Goal: Transaction & Acquisition: Purchase product/service

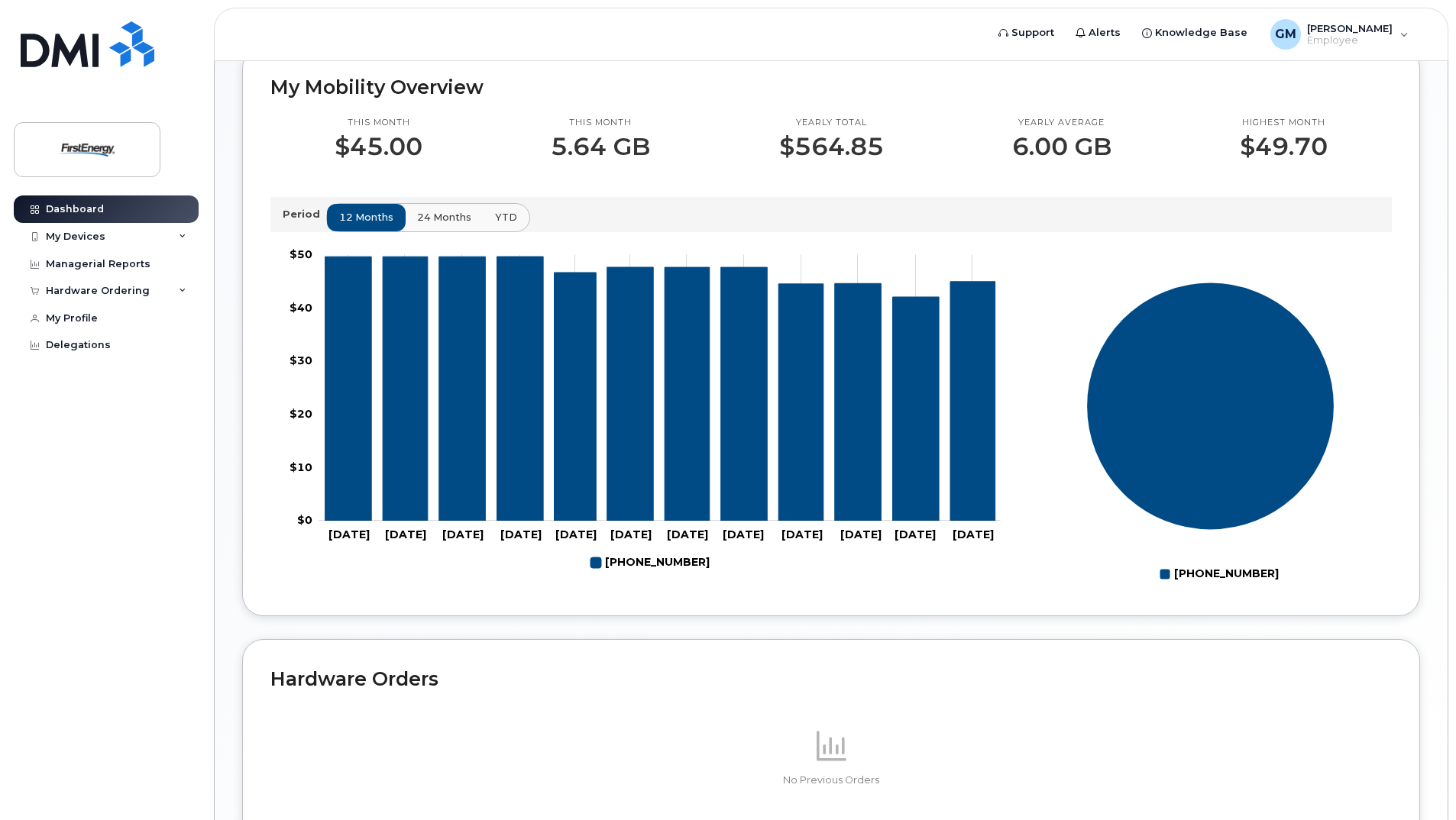
scroll to position [602, 0]
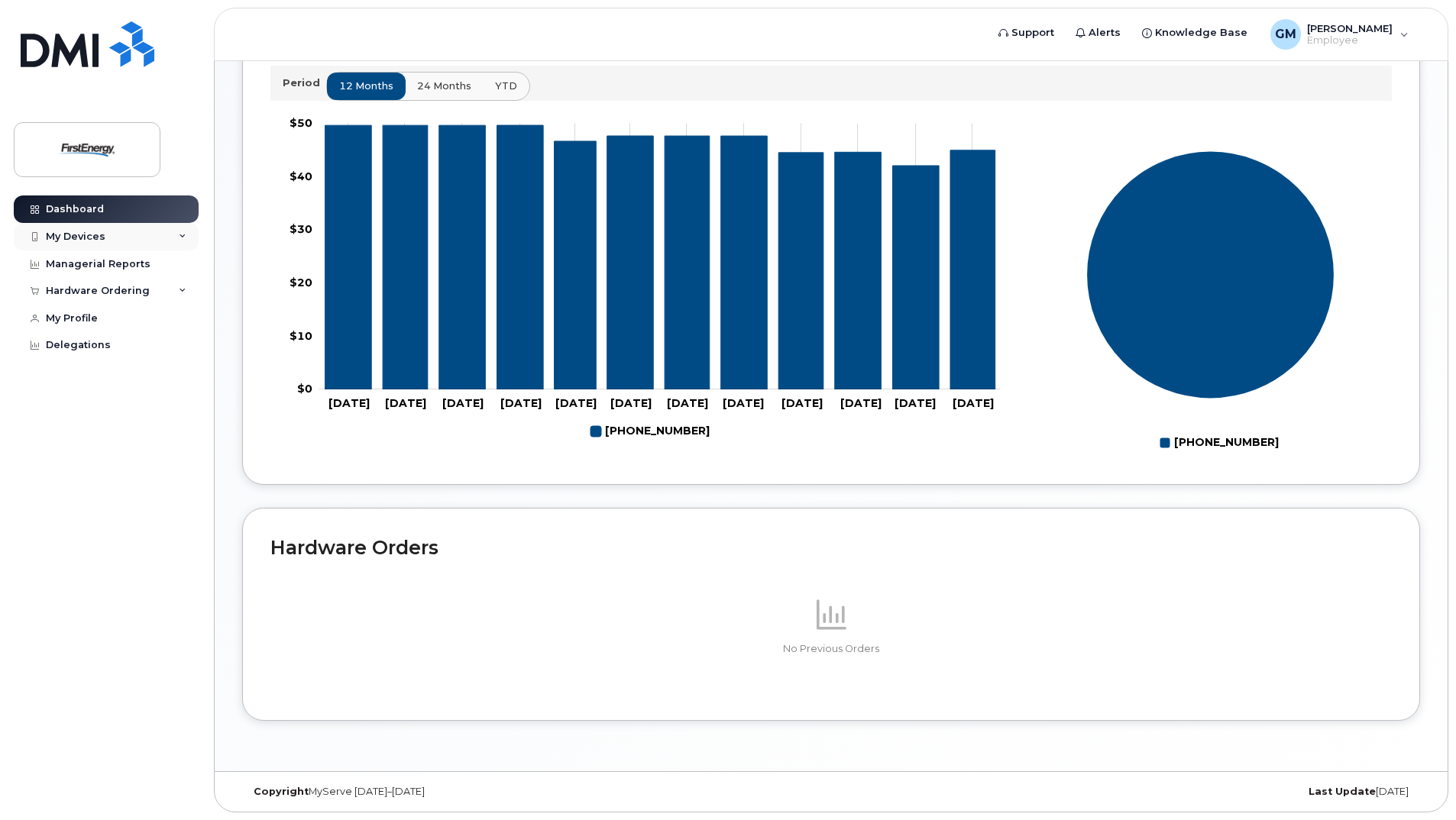
click at [183, 234] on icon at bounding box center [182, 237] width 8 height 8
click at [185, 377] on icon at bounding box center [182, 374] width 8 height 8
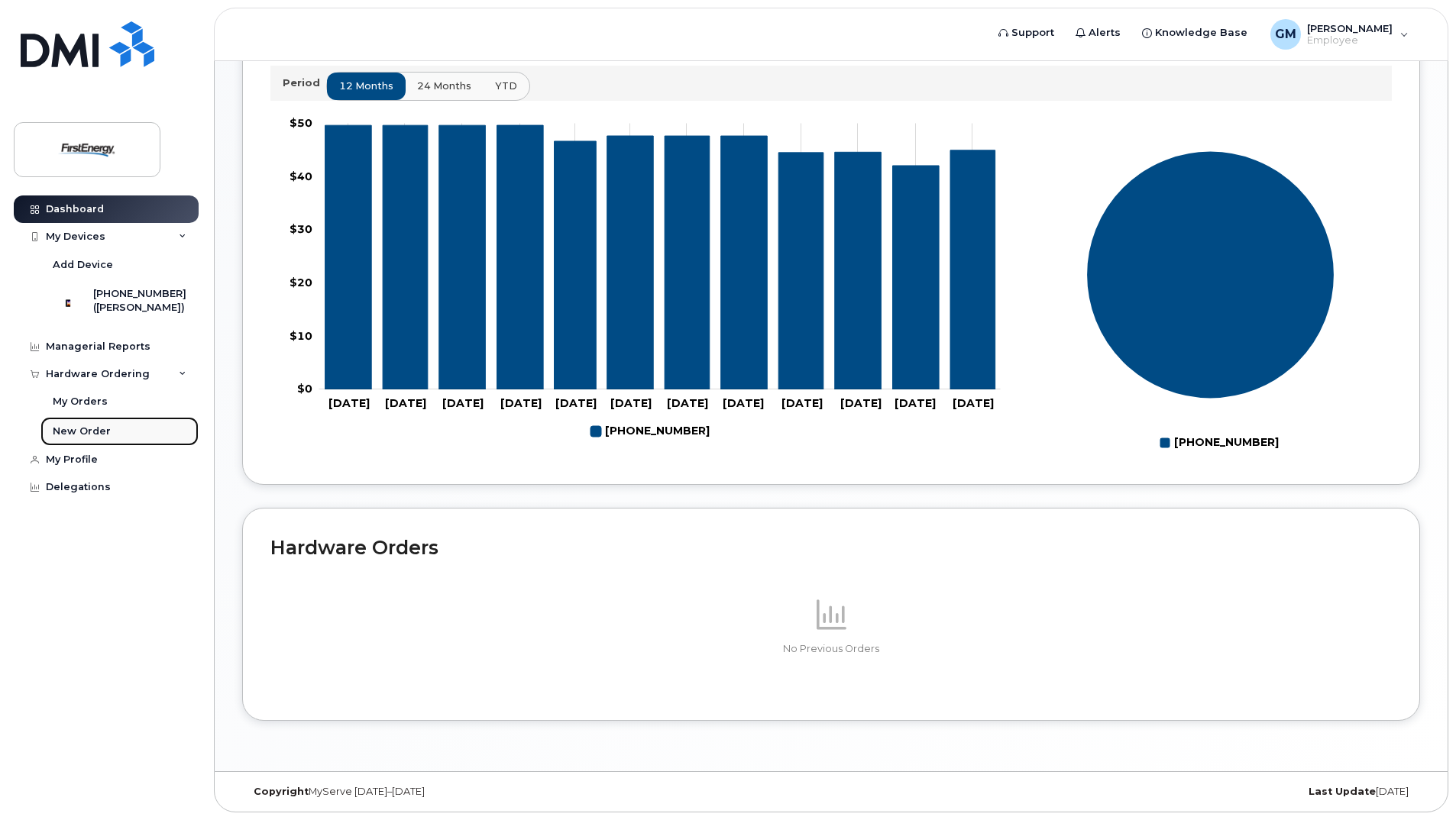
click at [87, 434] on div "New Order" at bounding box center [82, 431] width 58 height 14
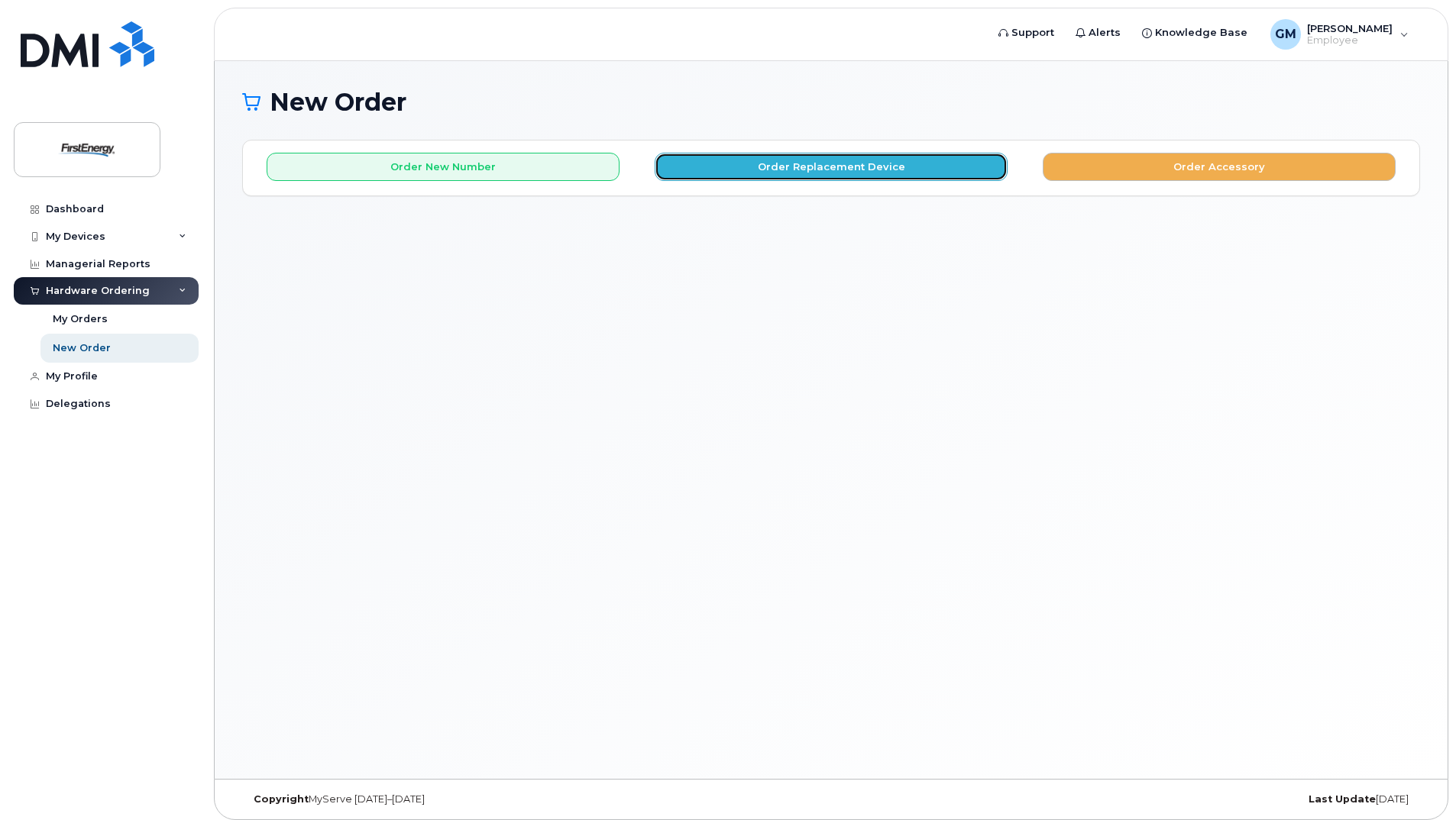
click at [824, 170] on button "Order Replacement Device" at bounding box center [831, 166] width 353 height 28
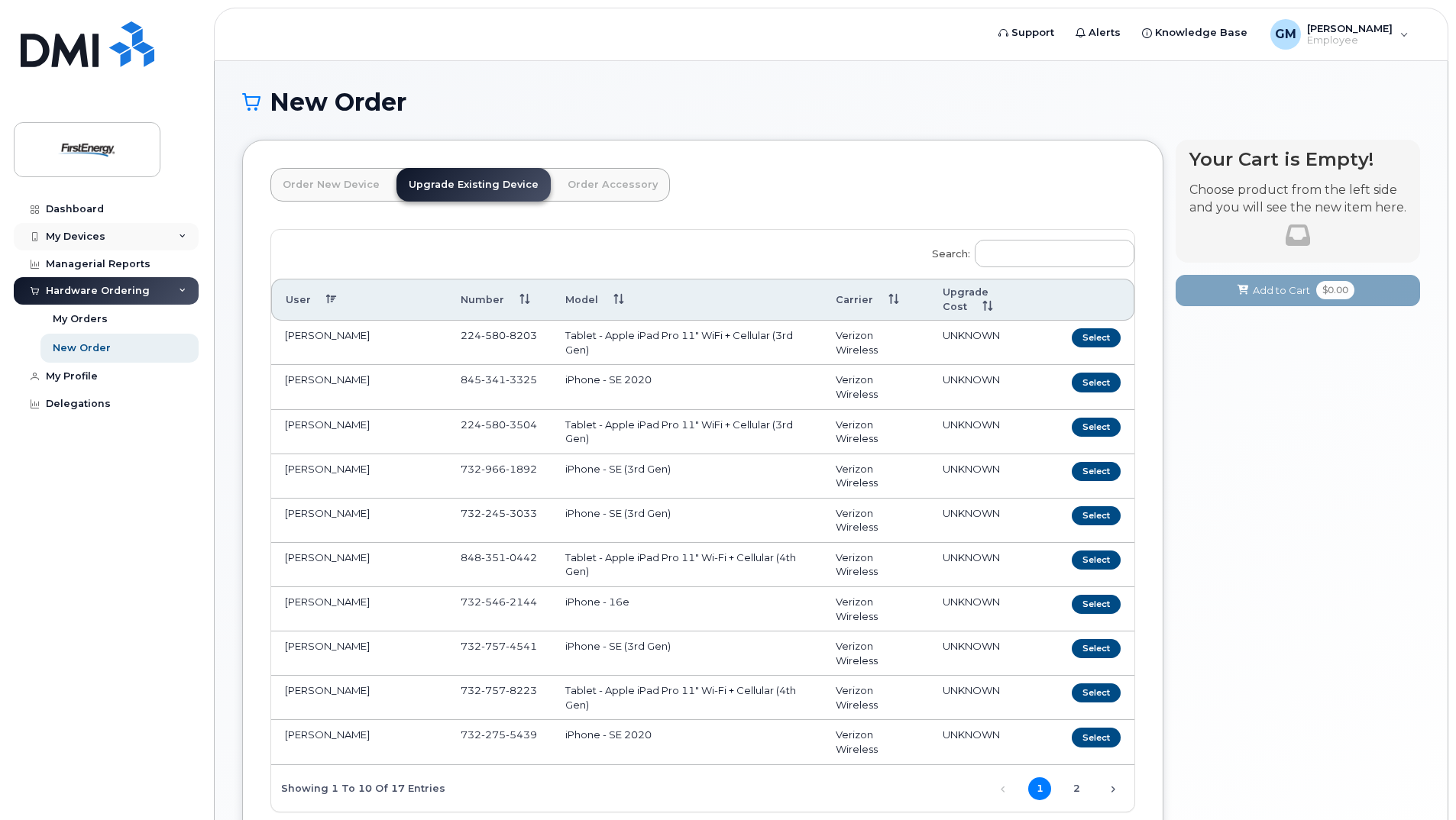
click at [183, 236] on icon at bounding box center [182, 237] width 8 height 8
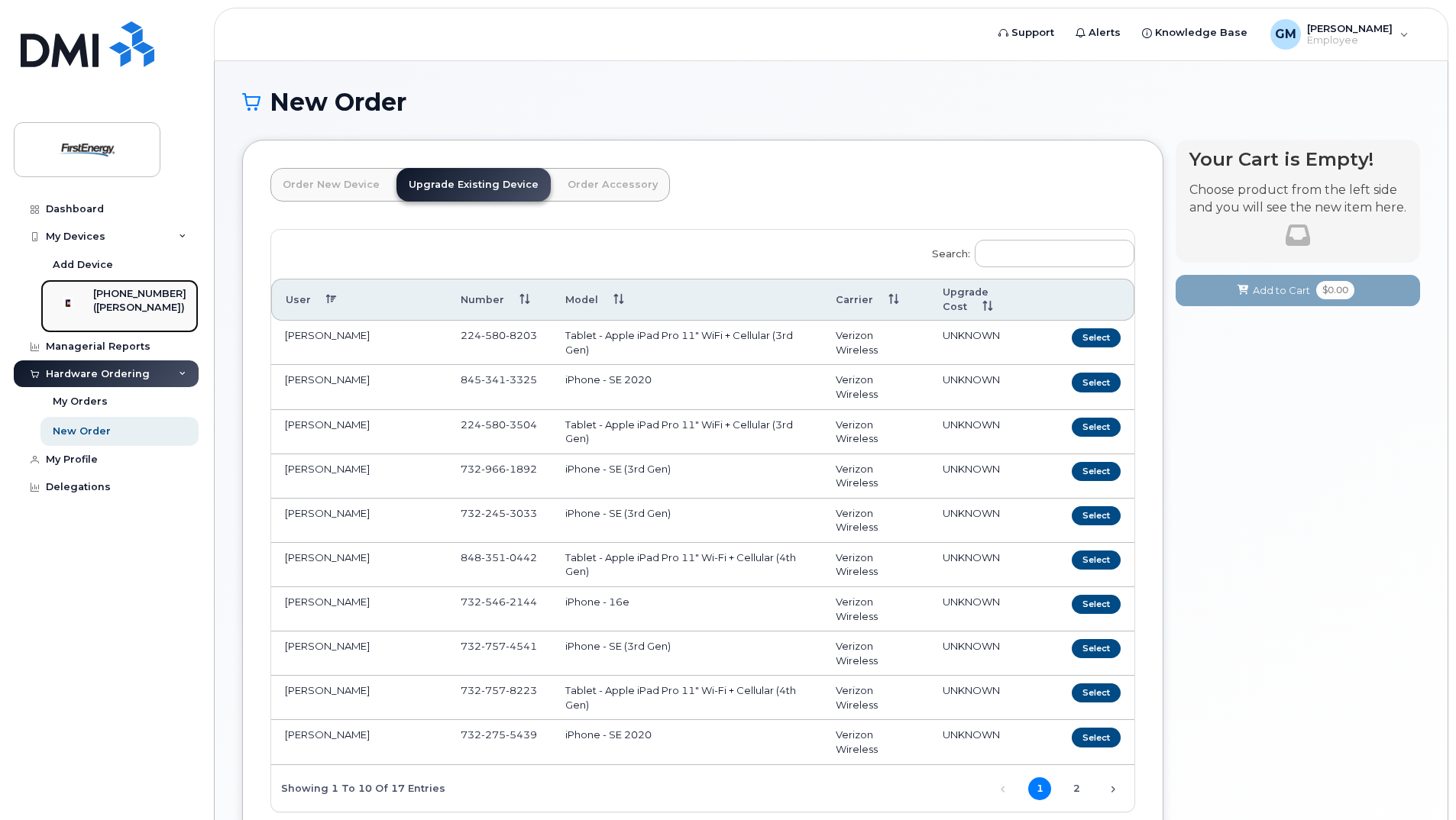
click at [123, 304] on div "([PERSON_NAME])" at bounding box center [140, 308] width 93 height 14
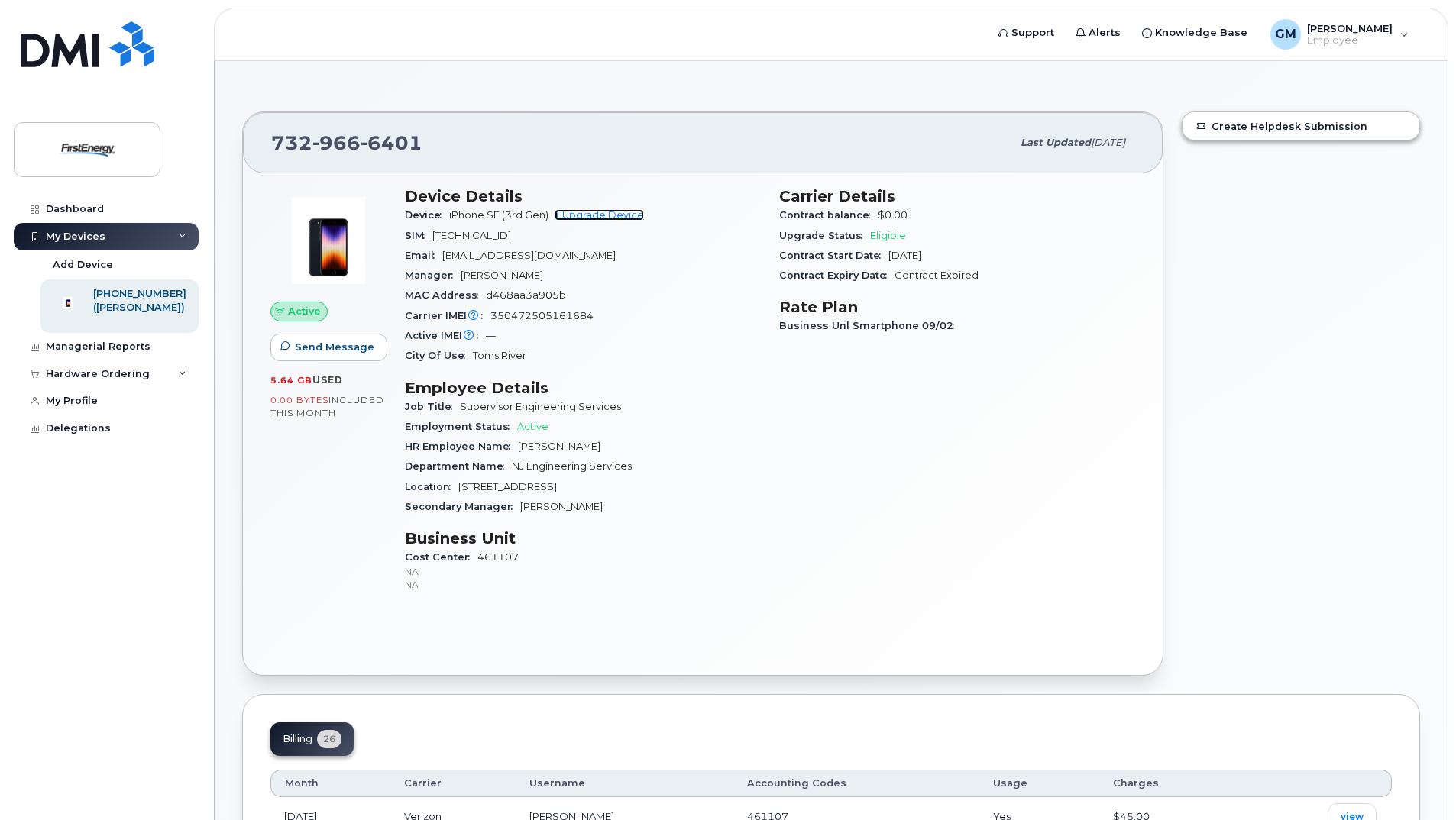
click at [598, 216] on link "+ Upgrade Device" at bounding box center [599, 214] width 89 height 11
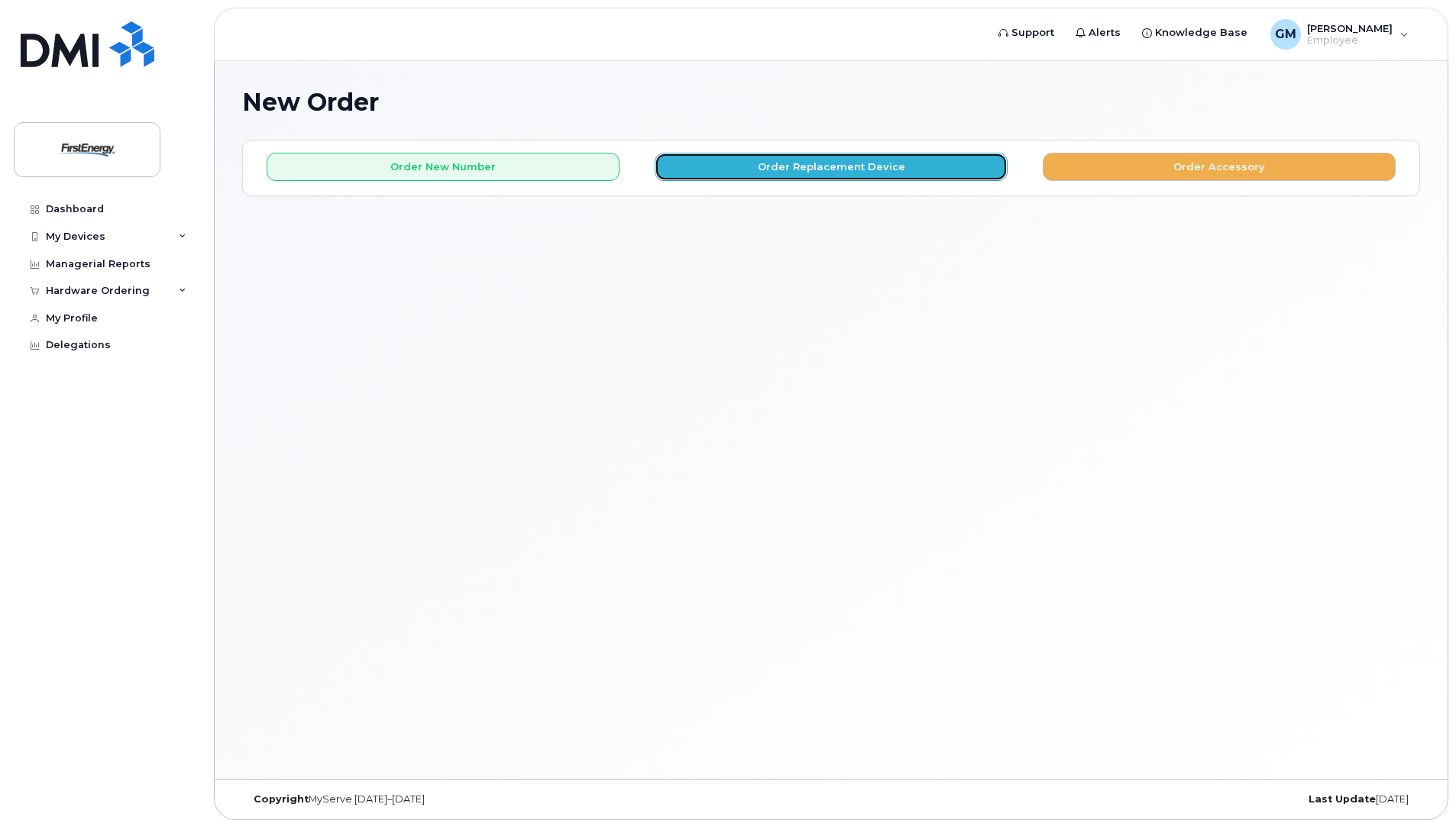
click at [840, 168] on button "Order Replacement Device" at bounding box center [831, 166] width 353 height 28
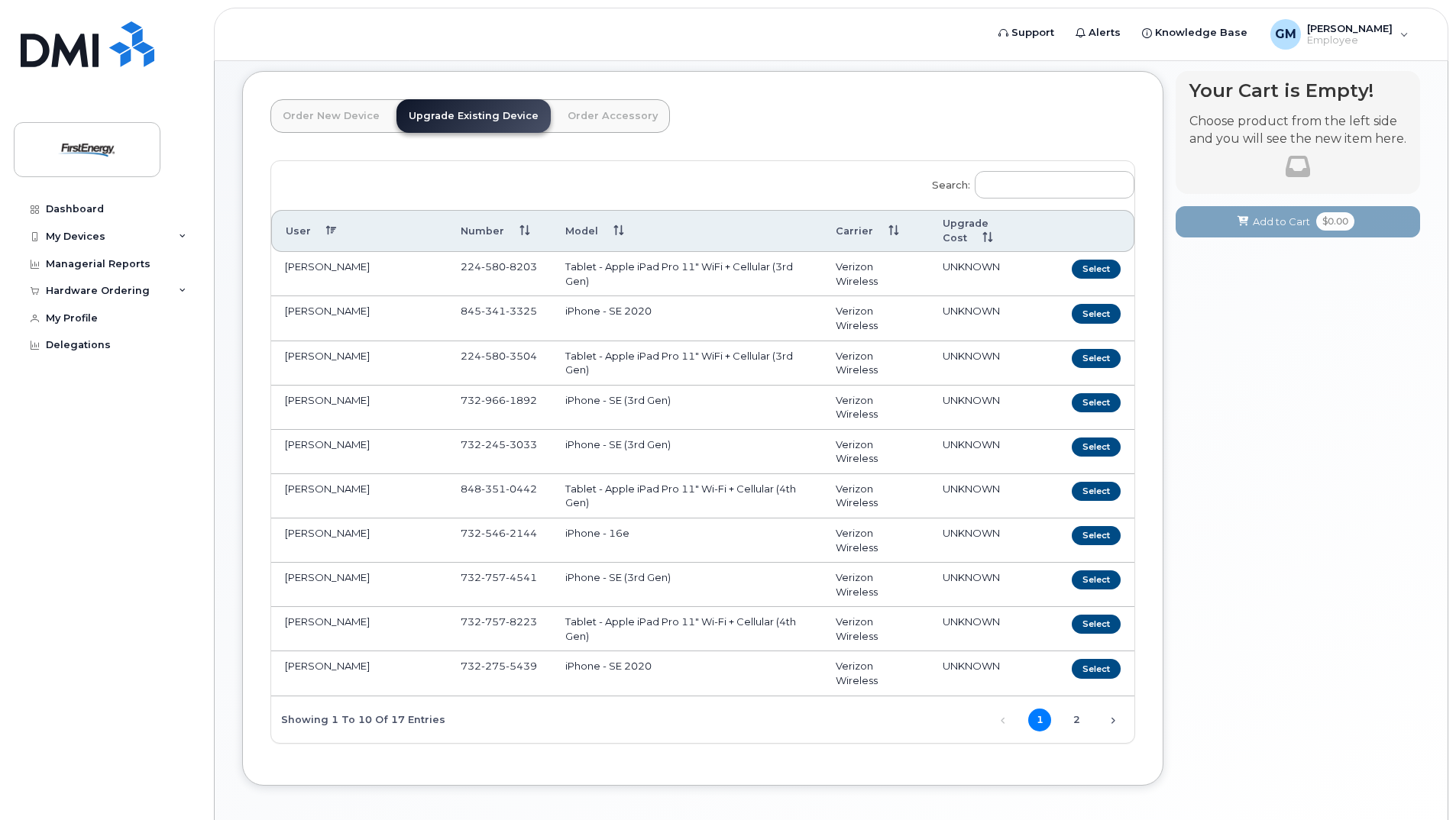
scroll to position [133, 0]
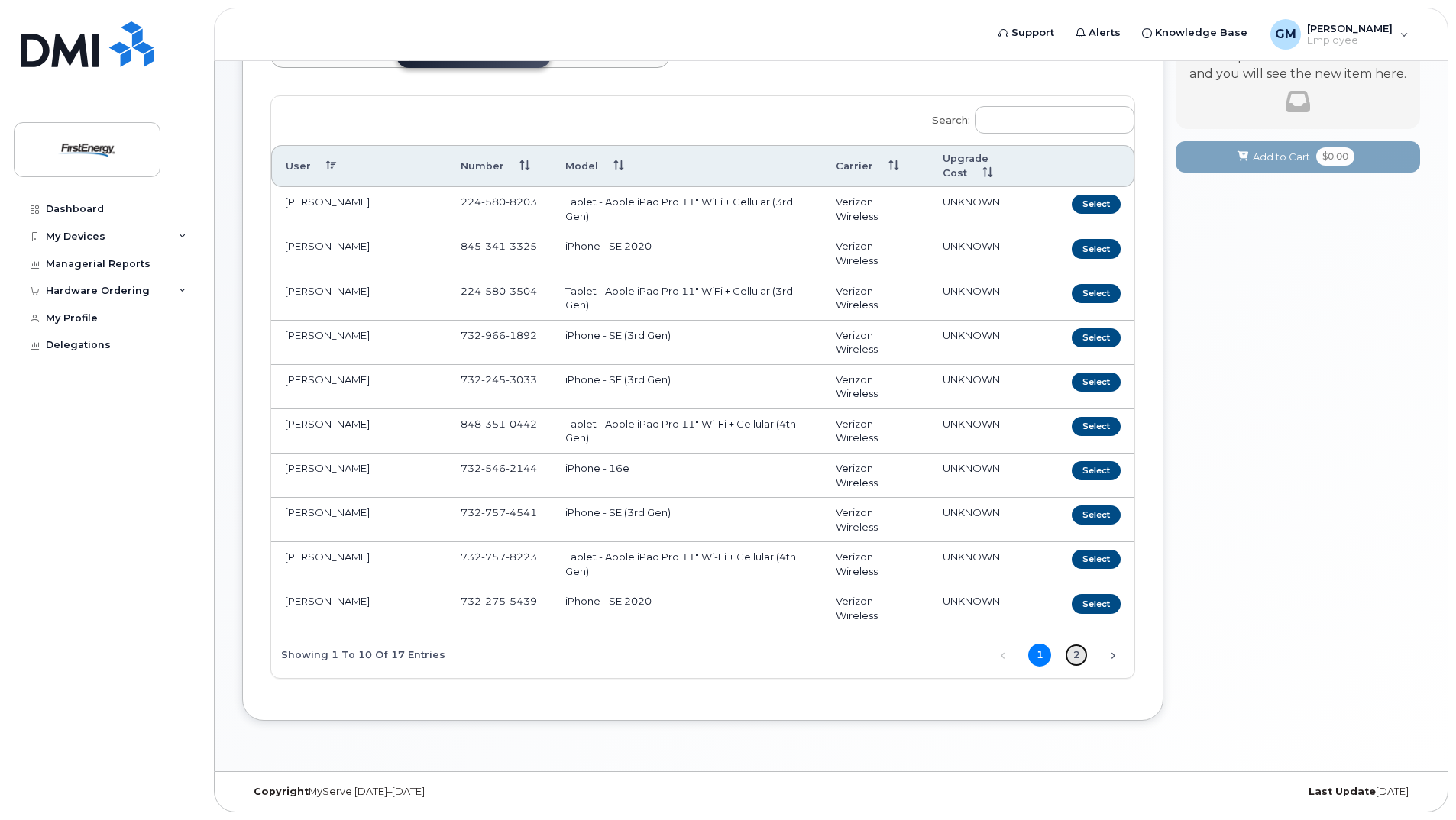
click at [1074, 653] on link "2" at bounding box center [1076, 655] width 23 height 23
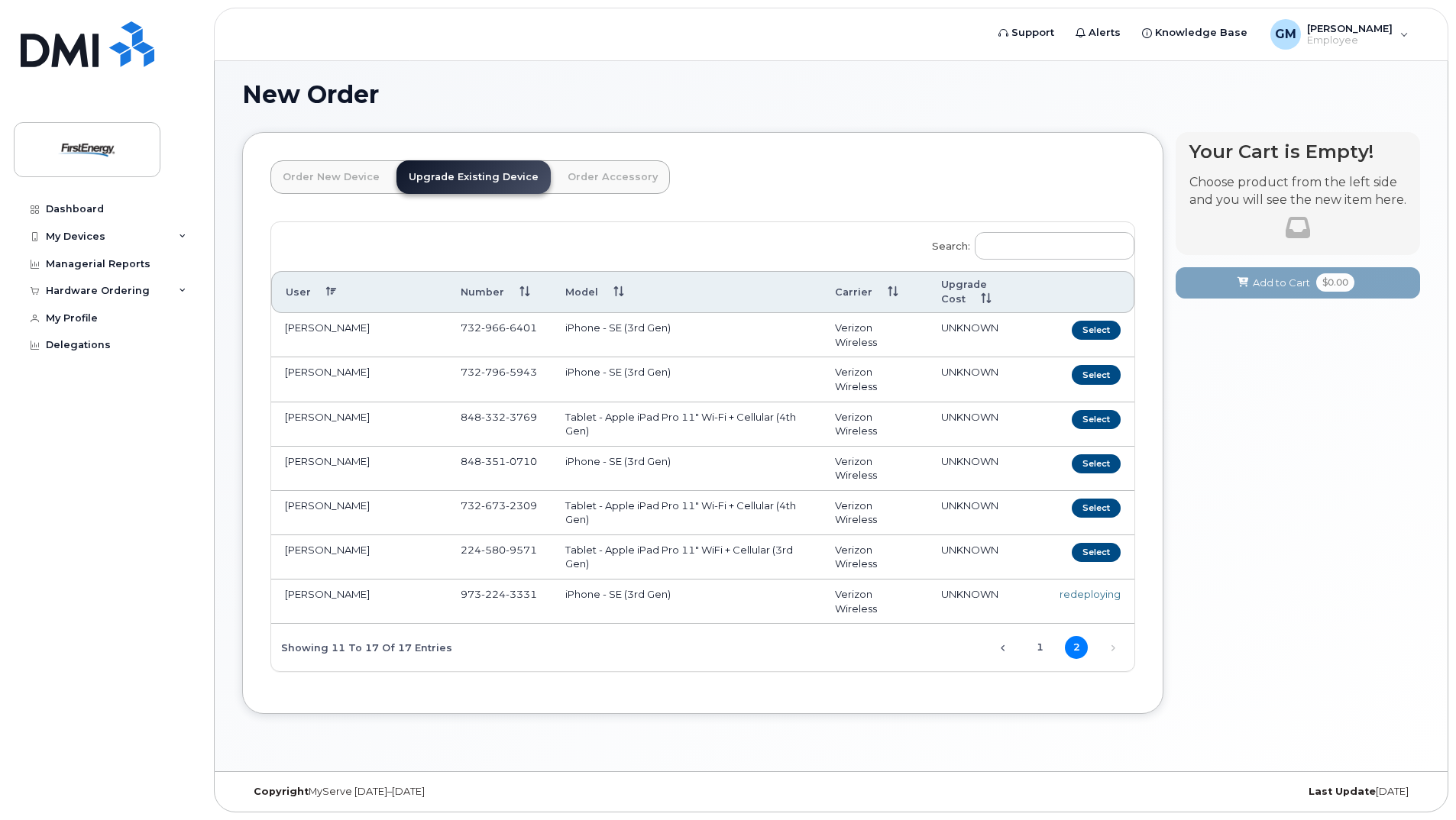
scroll to position [8, 0]
click at [1099, 327] on button "Select" at bounding box center [1096, 330] width 49 height 19
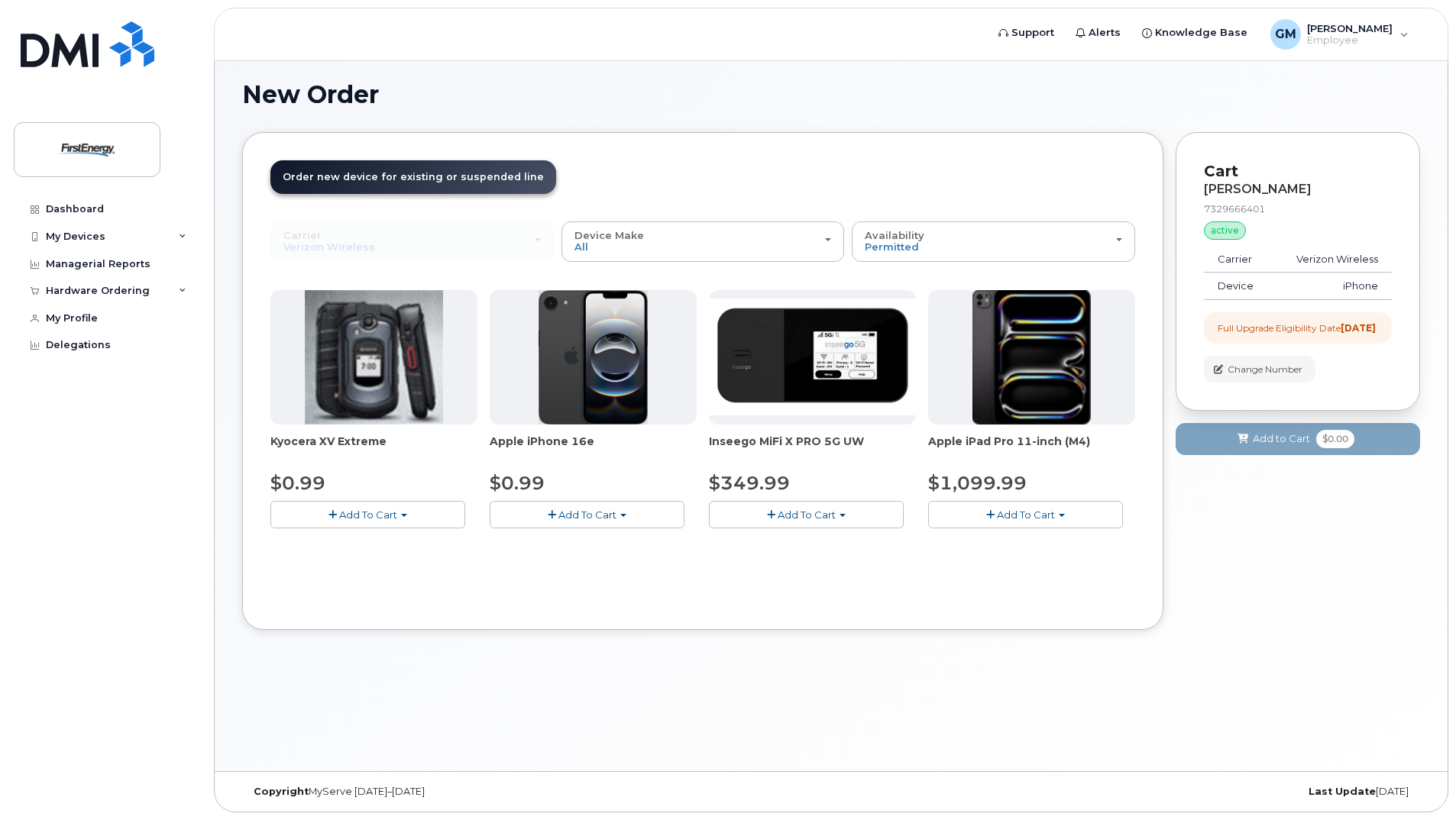
click at [578, 517] on span "Add To Cart" at bounding box center [587, 514] width 58 height 12
click at [623, 516] on span "button" at bounding box center [624, 516] width 6 height 3
click at [584, 543] on link "$0.99 - 2 Year Upgrade" at bounding box center [566, 543] width 147 height 19
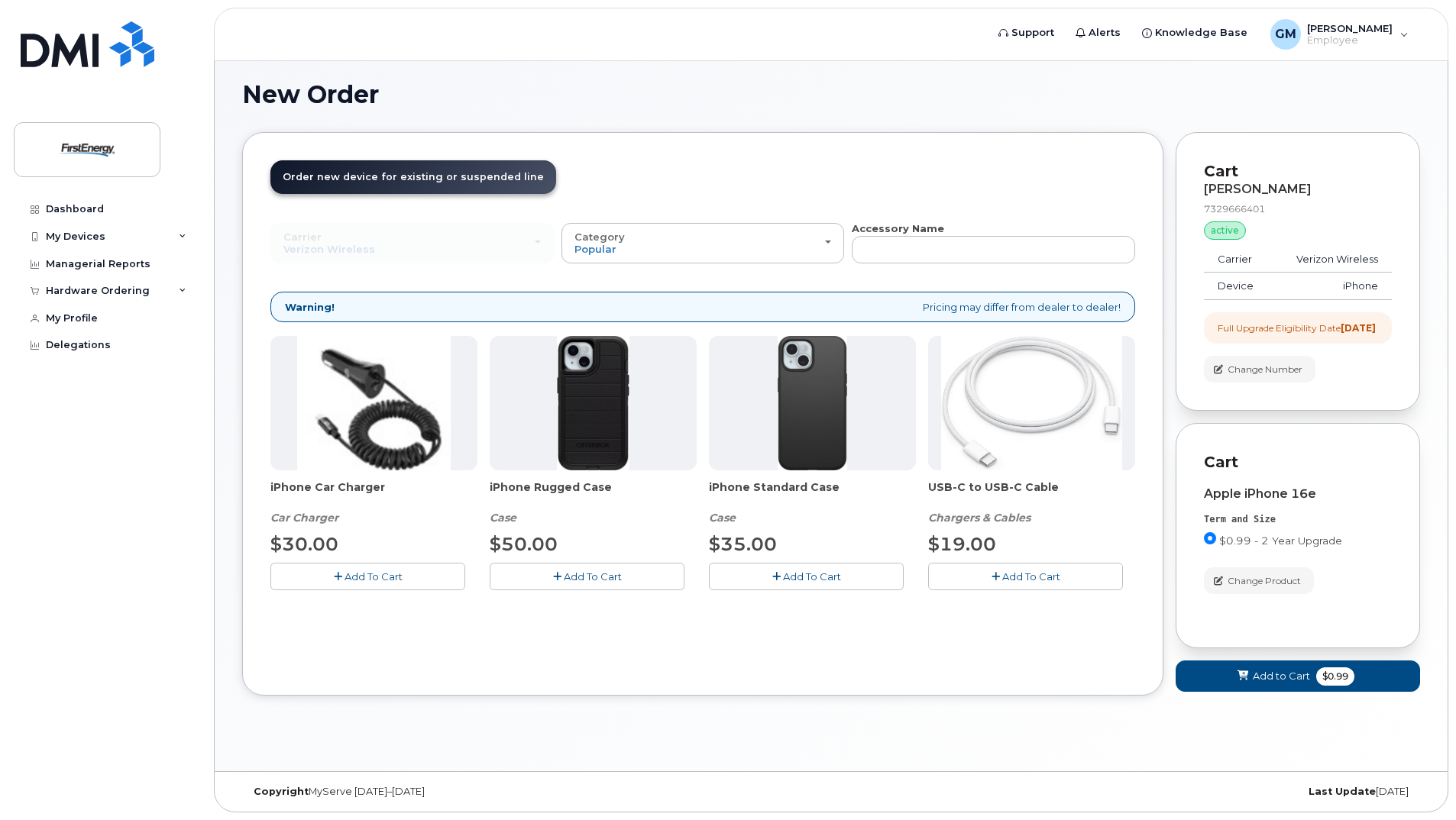
click at [777, 577] on icon "button" at bounding box center [776, 577] width 8 height 10
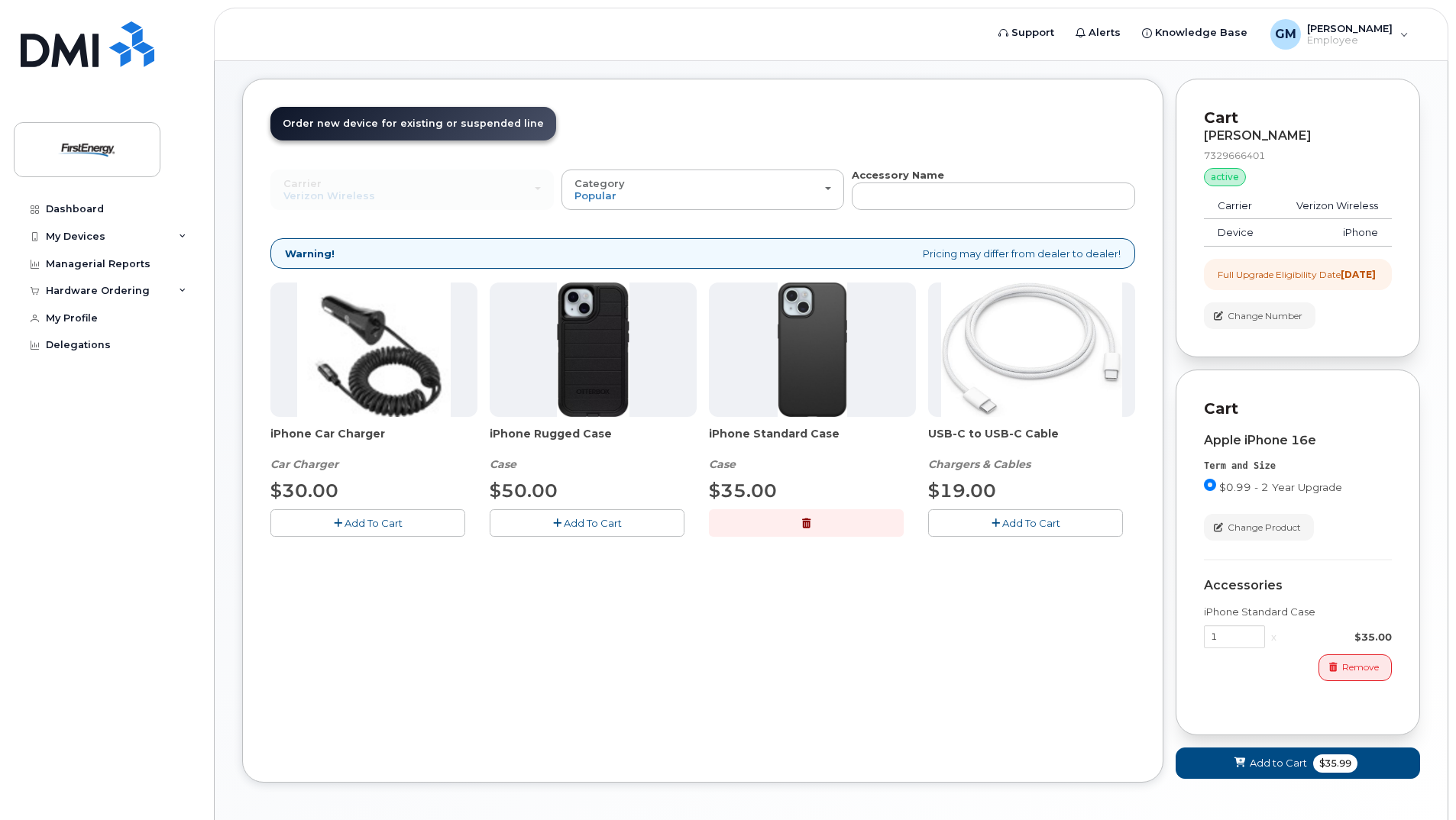
scroll to position [149, 0]
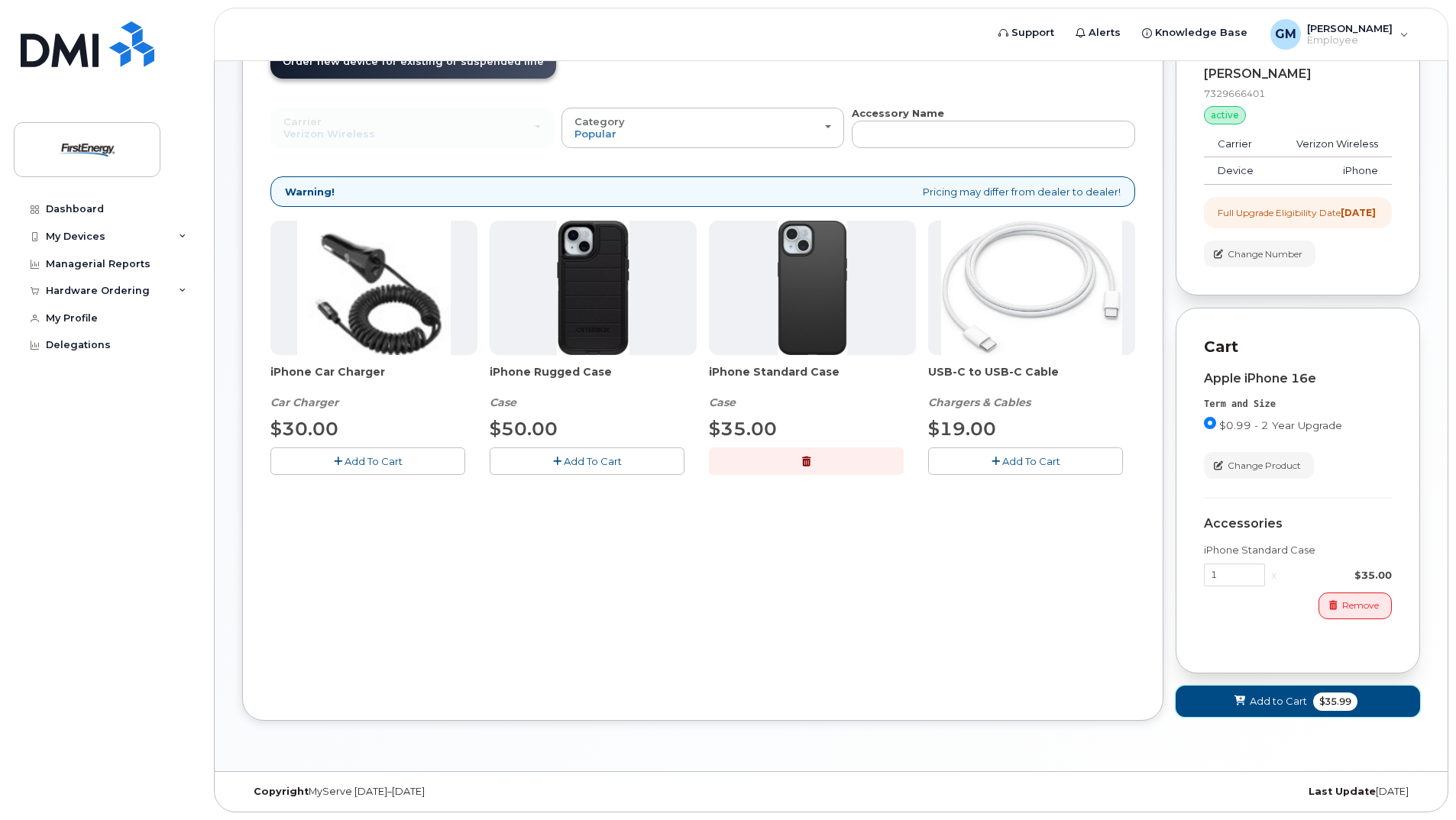
click at [1264, 704] on span "Add to Cart" at bounding box center [1278, 701] width 57 height 14
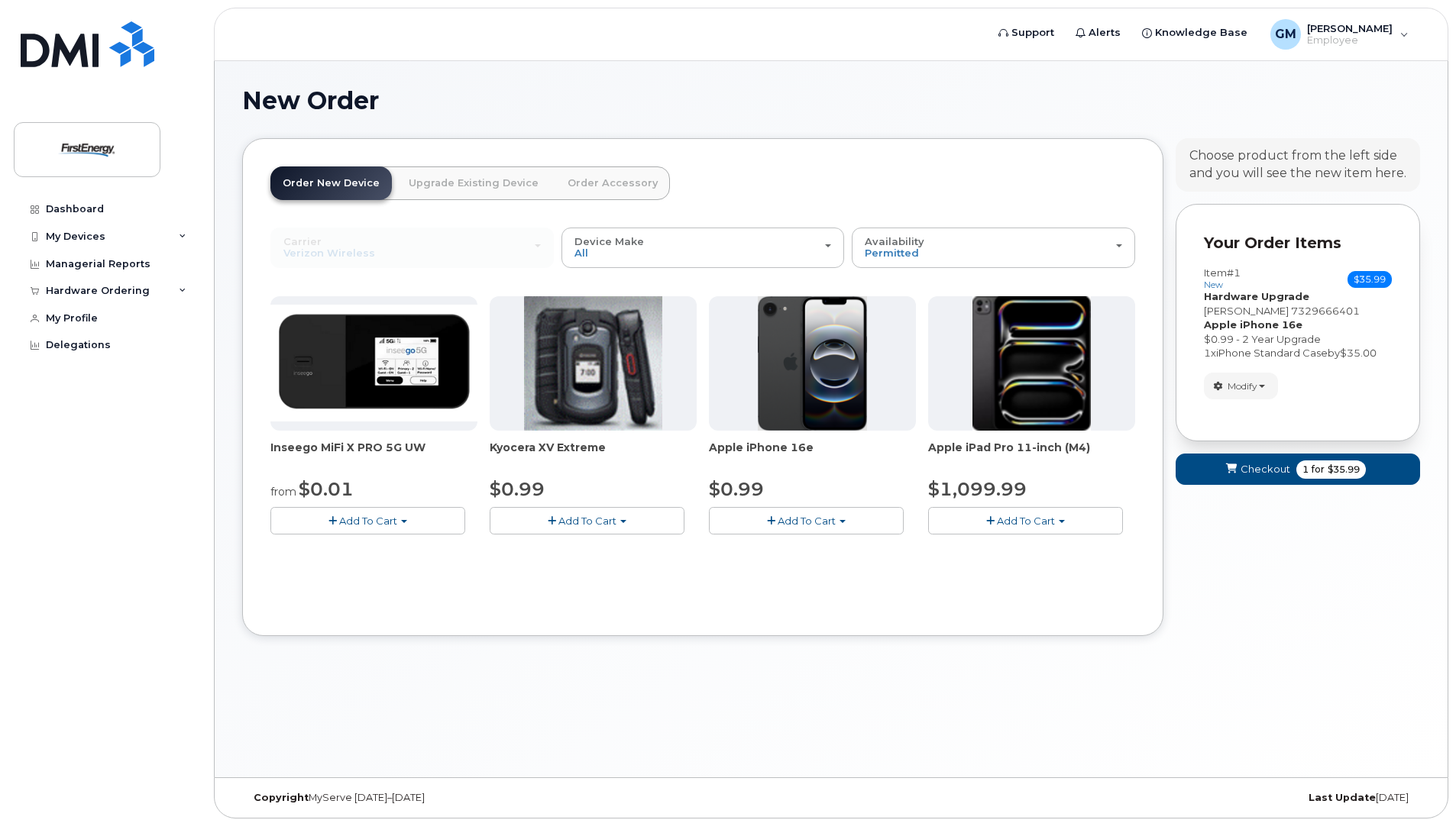
scroll to position [0, 0]
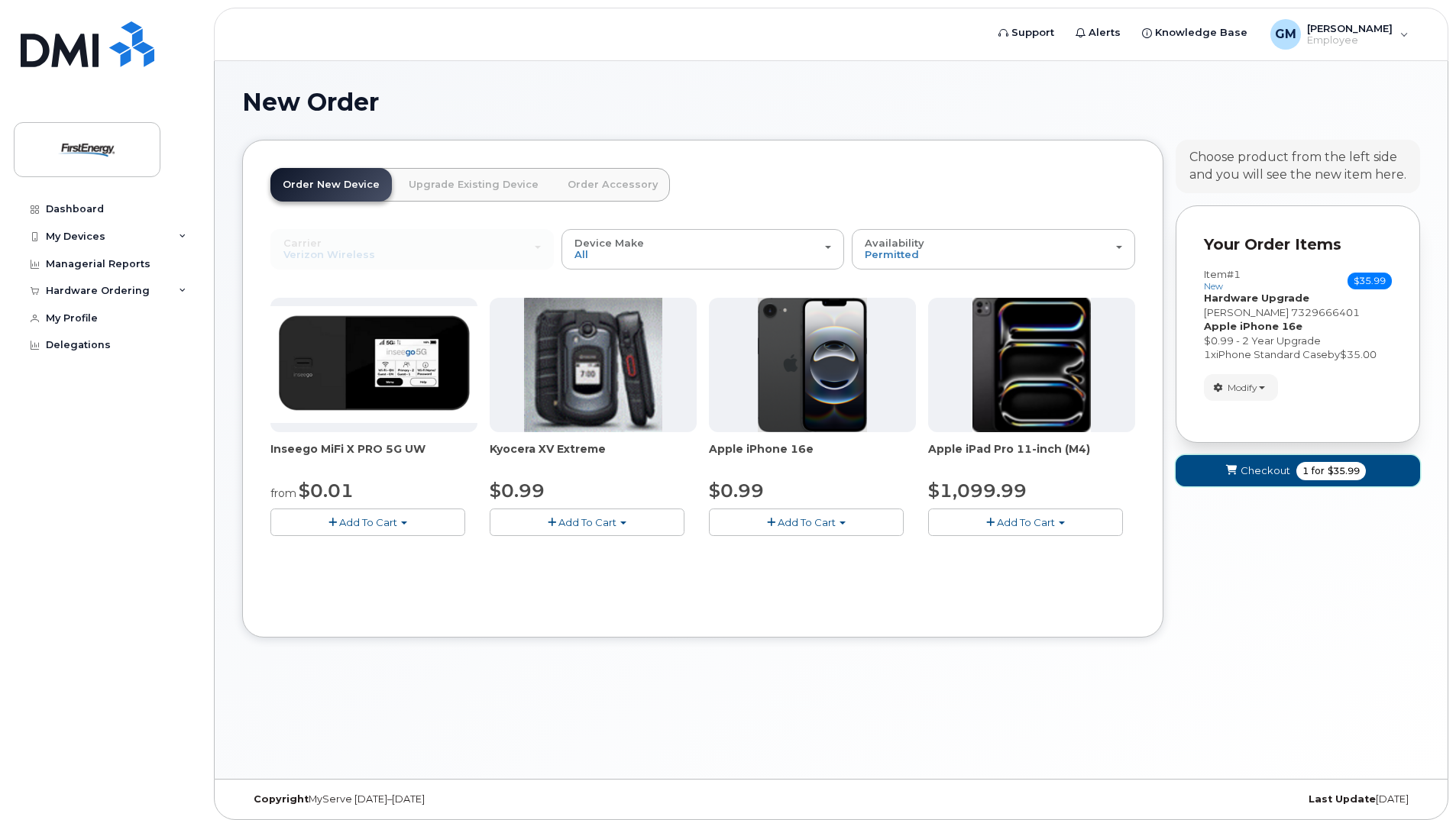
click at [1269, 478] on span "Checkout" at bounding box center [1266, 471] width 50 height 14
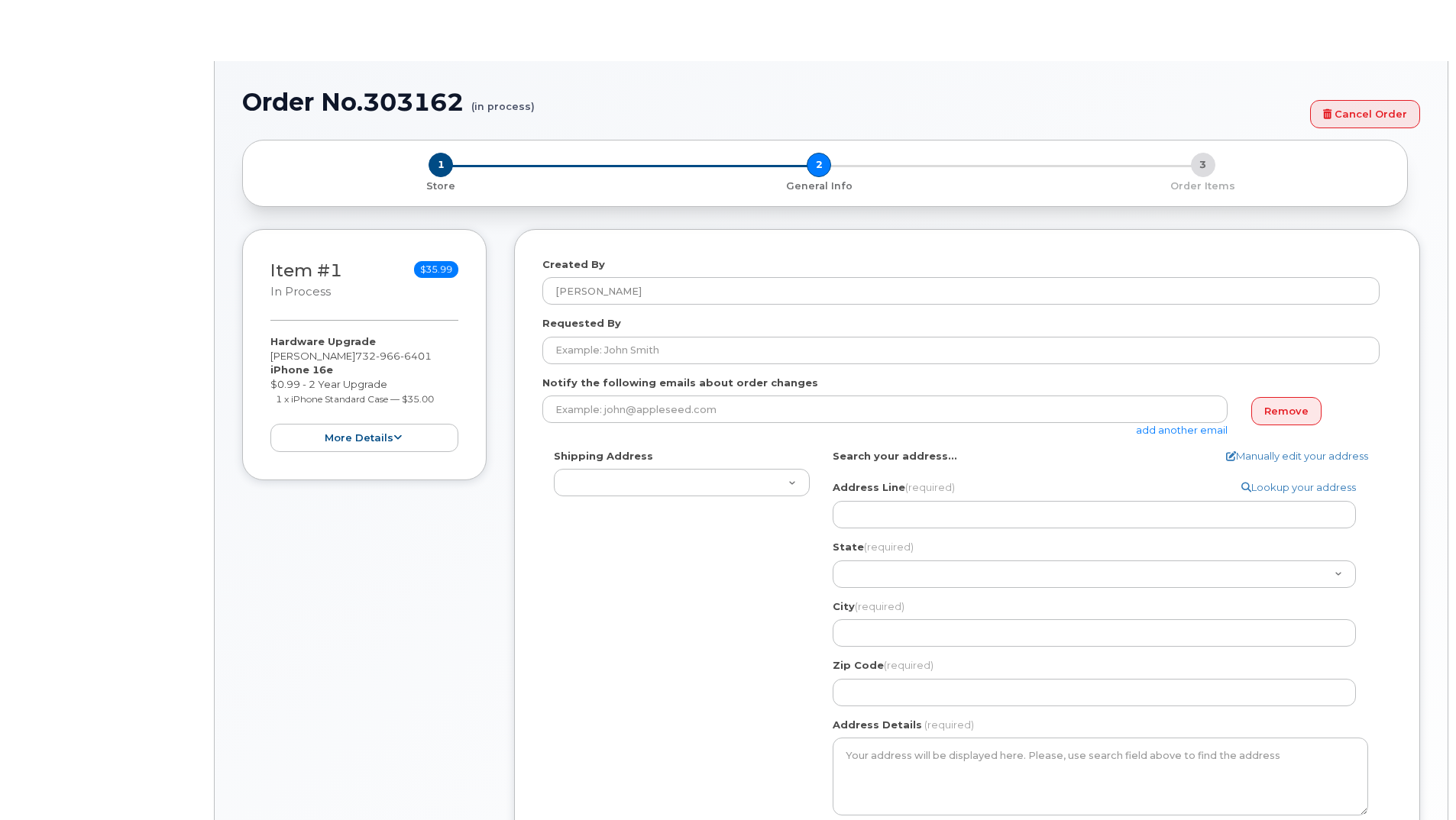
select select
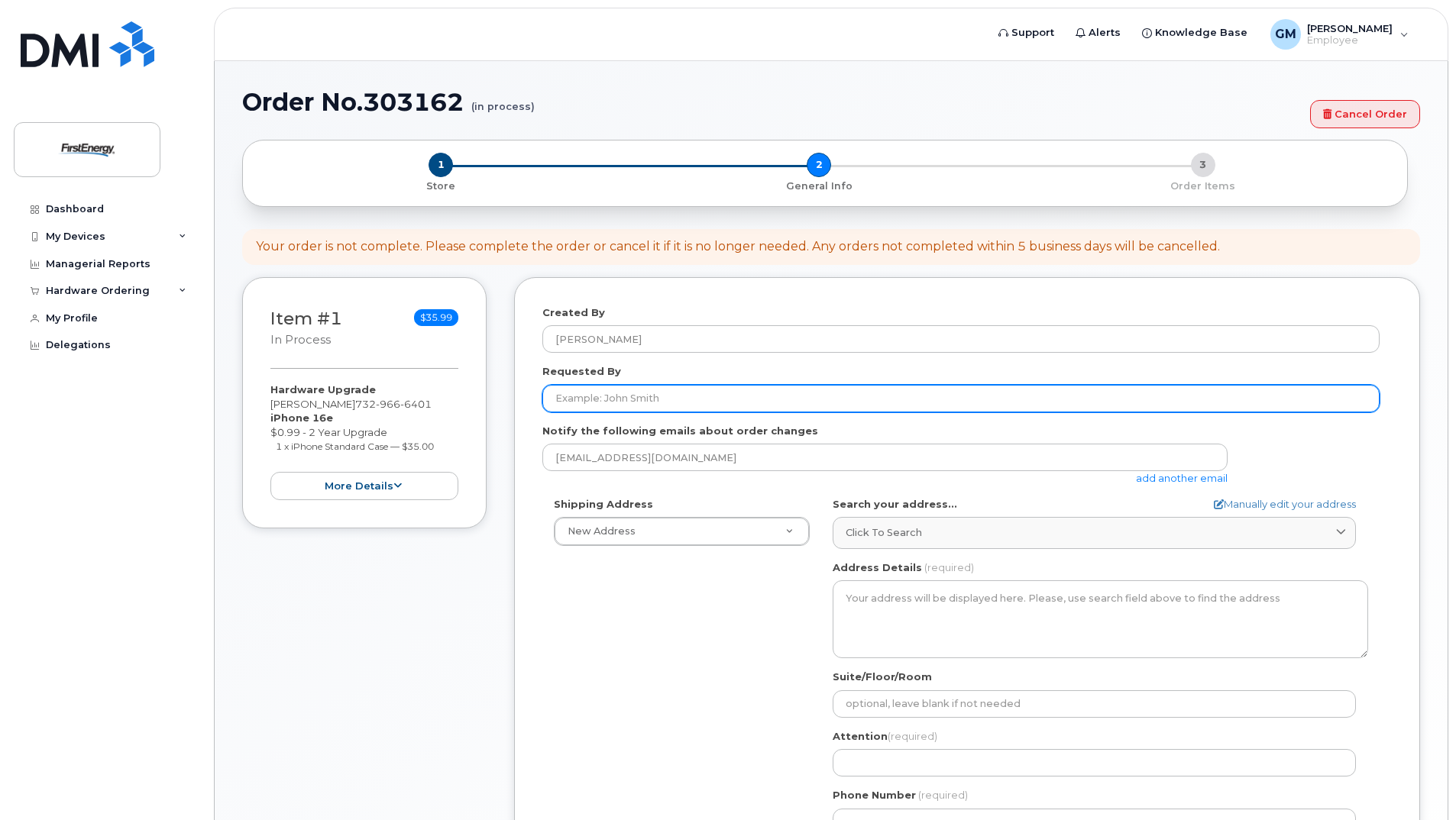
click at [718, 401] on input "Requested By" at bounding box center [961, 398] width 837 height 27
type input "[PERSON_NAME]"
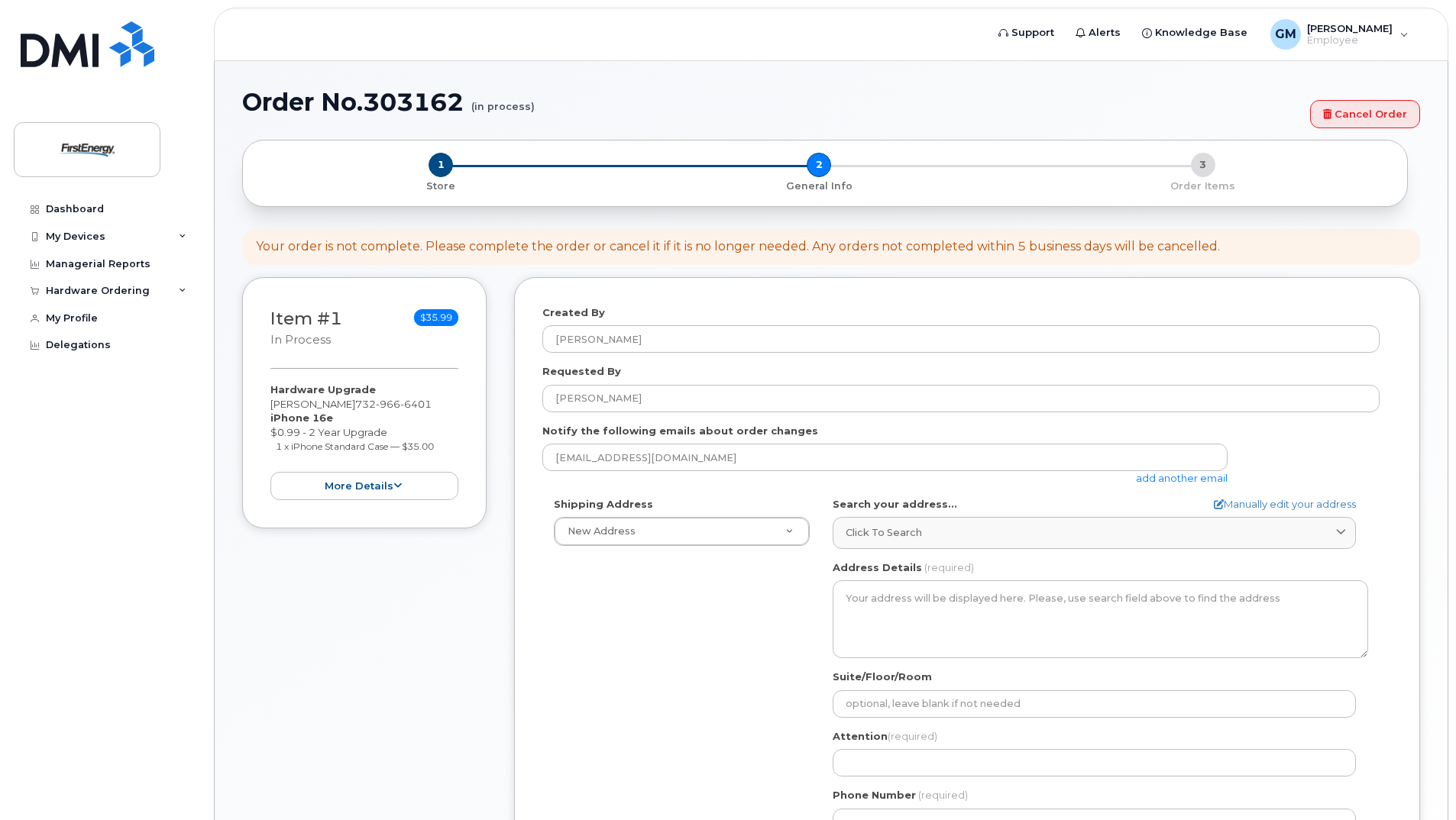
click at [600, 644] on div "Shipping Address New Address New Address AB Search your address... Manually edi…" at bounding box center [961, 672] width 837 height 350
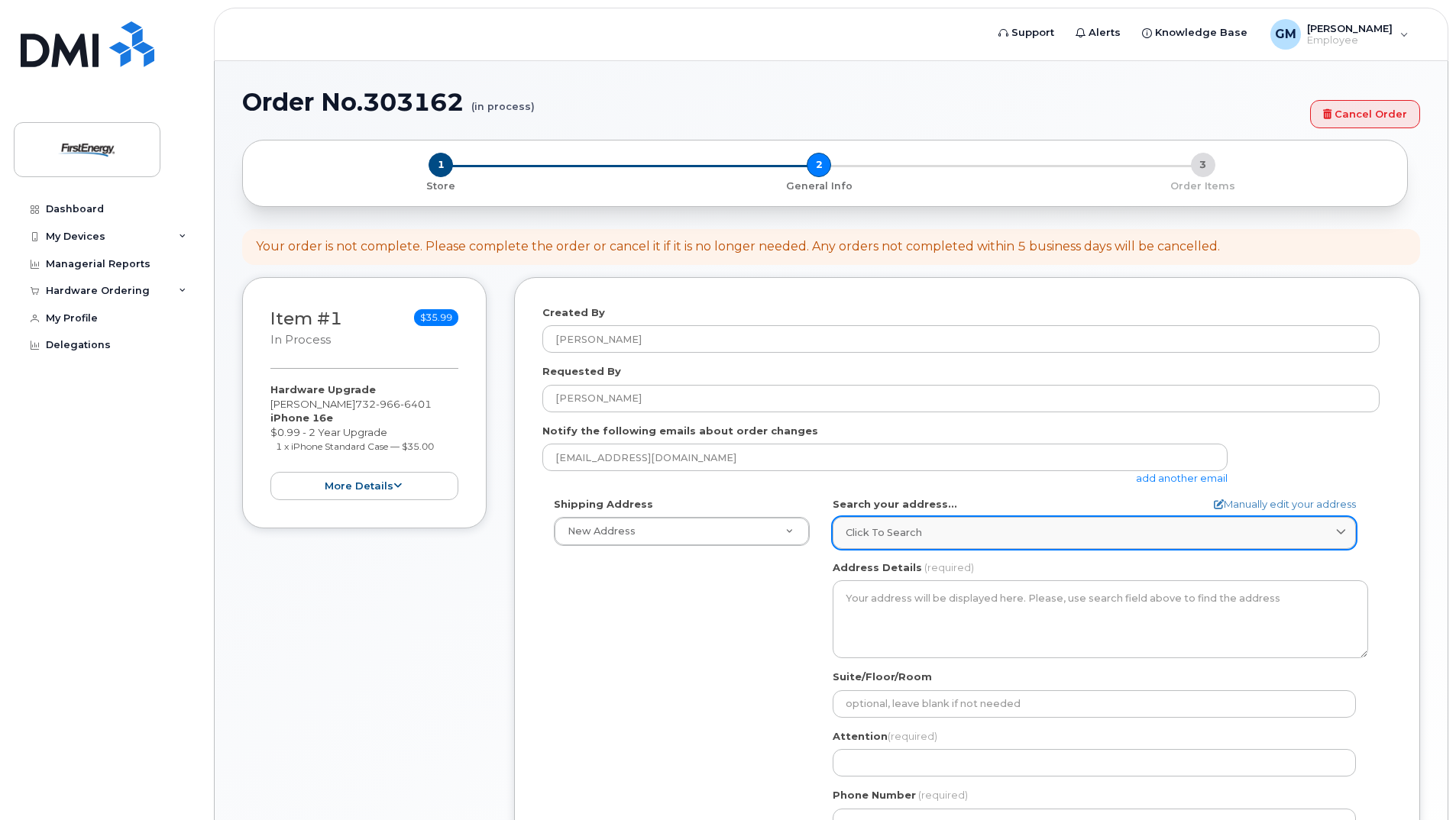
click at [942, 528] on div "Click to search" at bounding box center [1094, 532] width 497 height 14
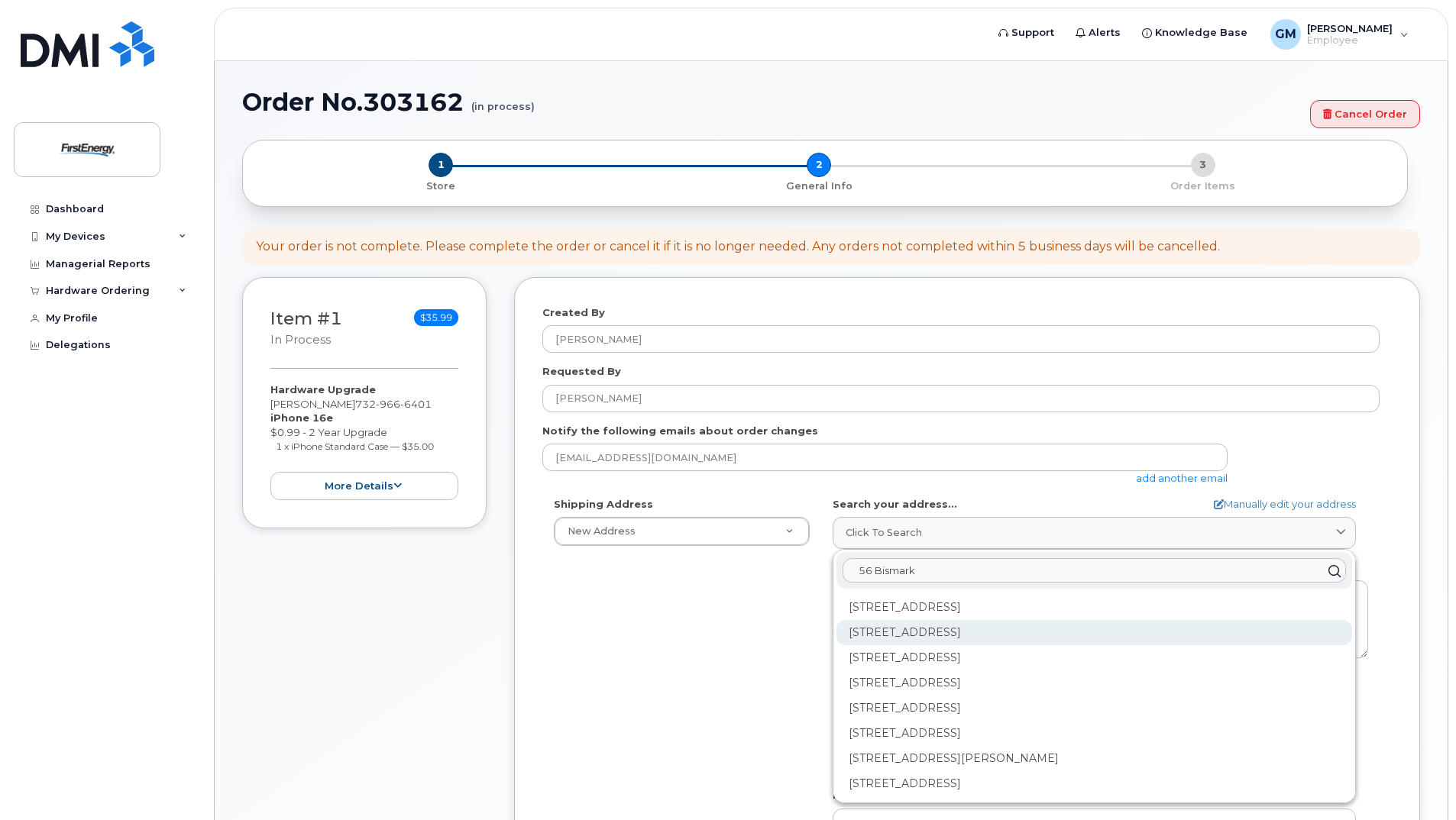
type input "56 Bismark"
click at [1013, 630] on div "56 Bismark St Tinton Falls NJ 07712-7757" at bounding box center [1094, 632] width 516 height 25
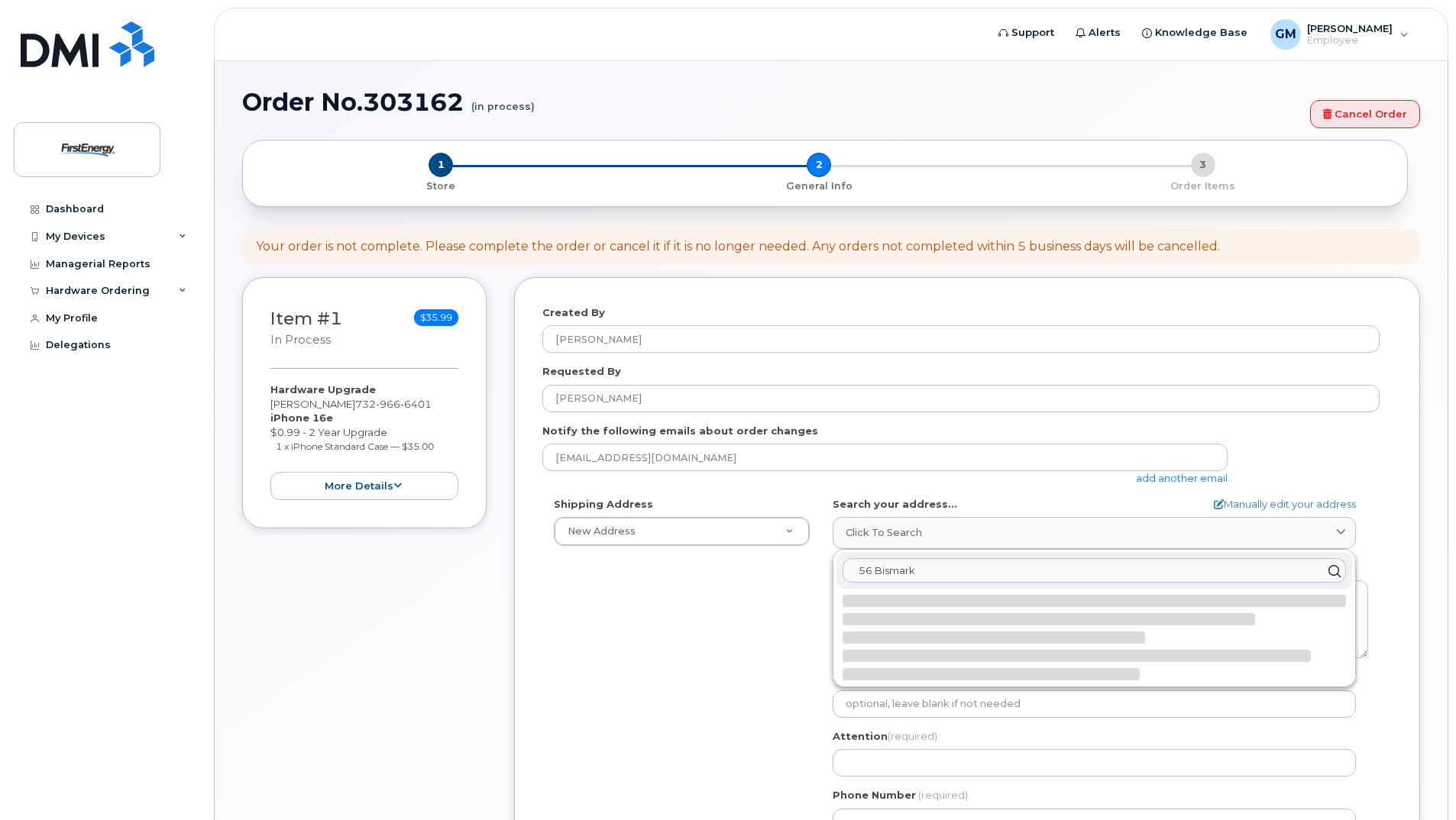
select select
type textarea "56 Bismark St TINTON FALLS NJ 07712-7757 UNITED STATES"
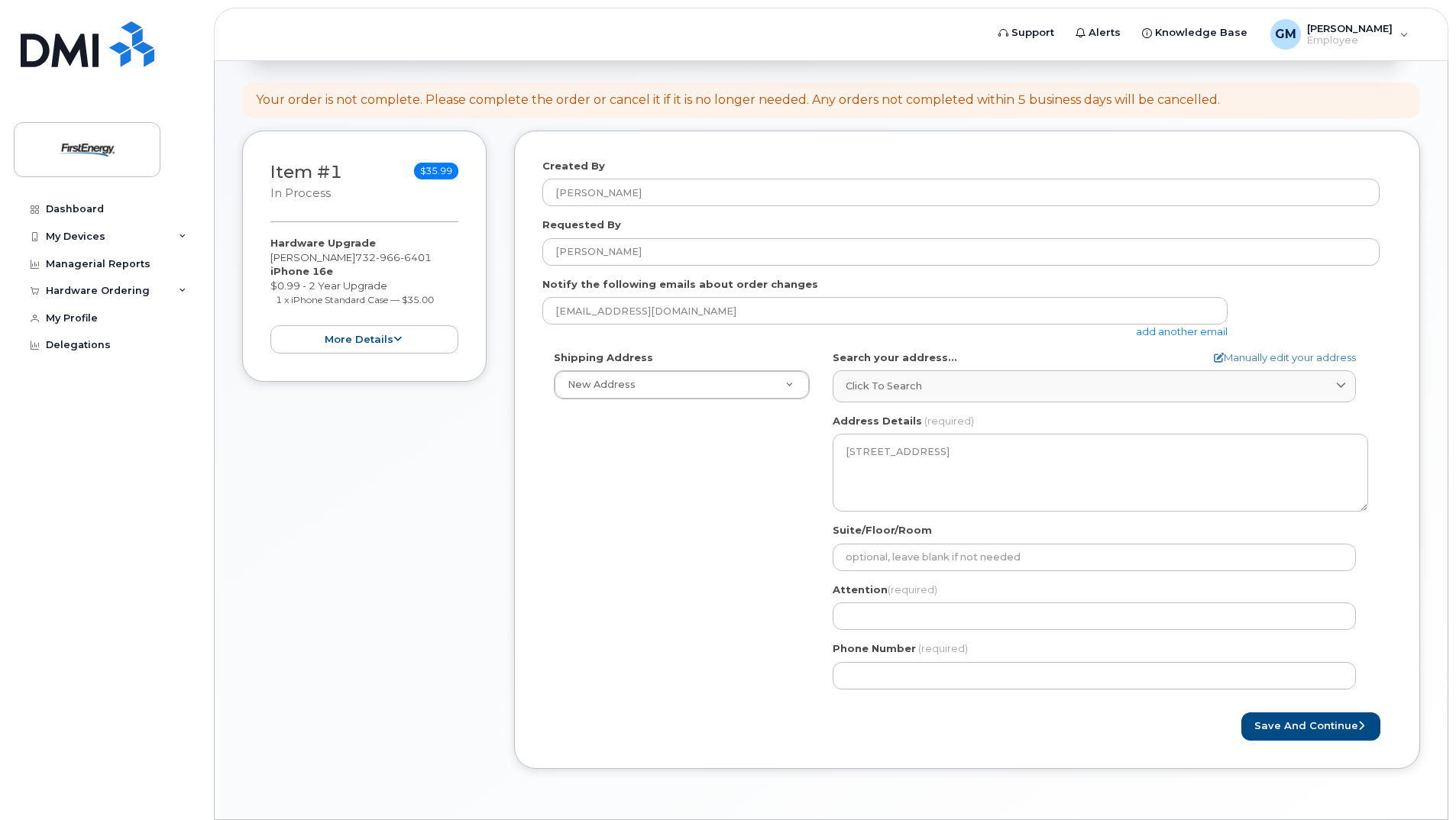
scroll to position [153, 0]
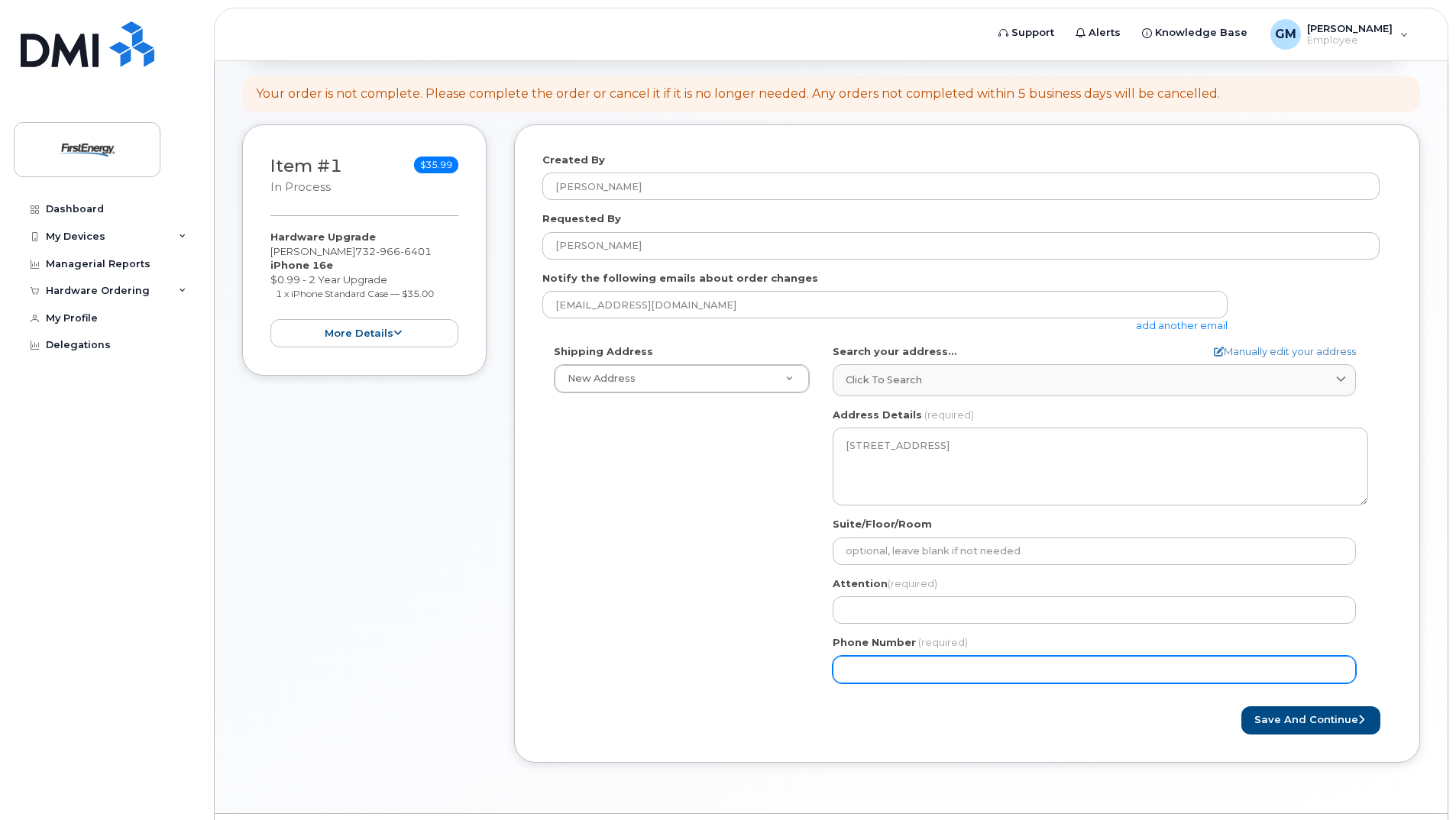
click at [908, 670] on input "Phone Number" at bounding box center [1094, 670] width 523 height 27
type input "732966640"
select select
type input "7329666401"
click at [582, 685] on div "Shipping Address New Address New Address NJ Tinton Falls Search your address...…" at bounding box center [961, 520] width 837 height 350
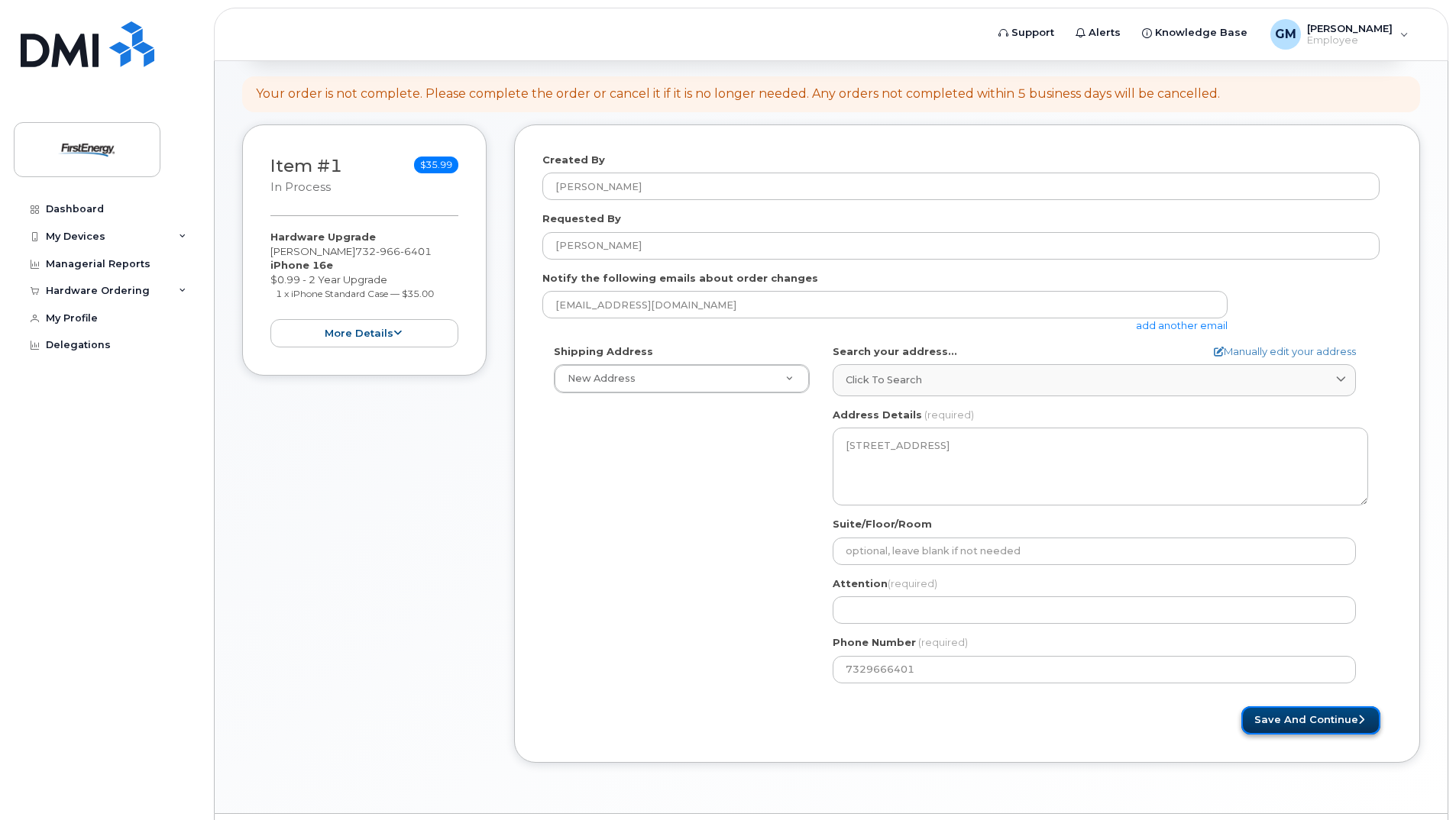
click at [1295, 718] on button "Save and Continue" at bounding box center [1311, 720] width 139 height 28
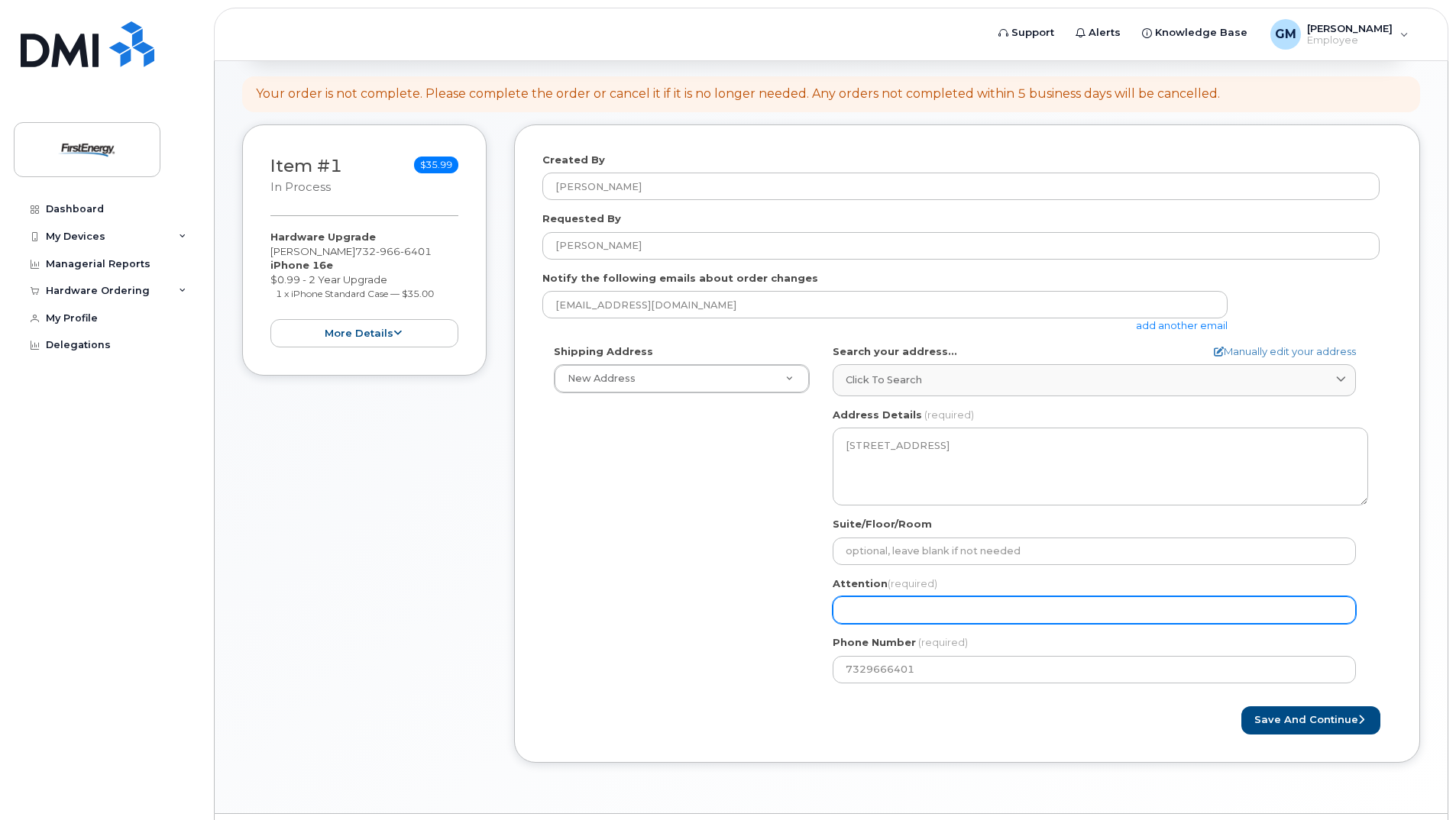
select select
type input "l"
select select
type input "le"
select select
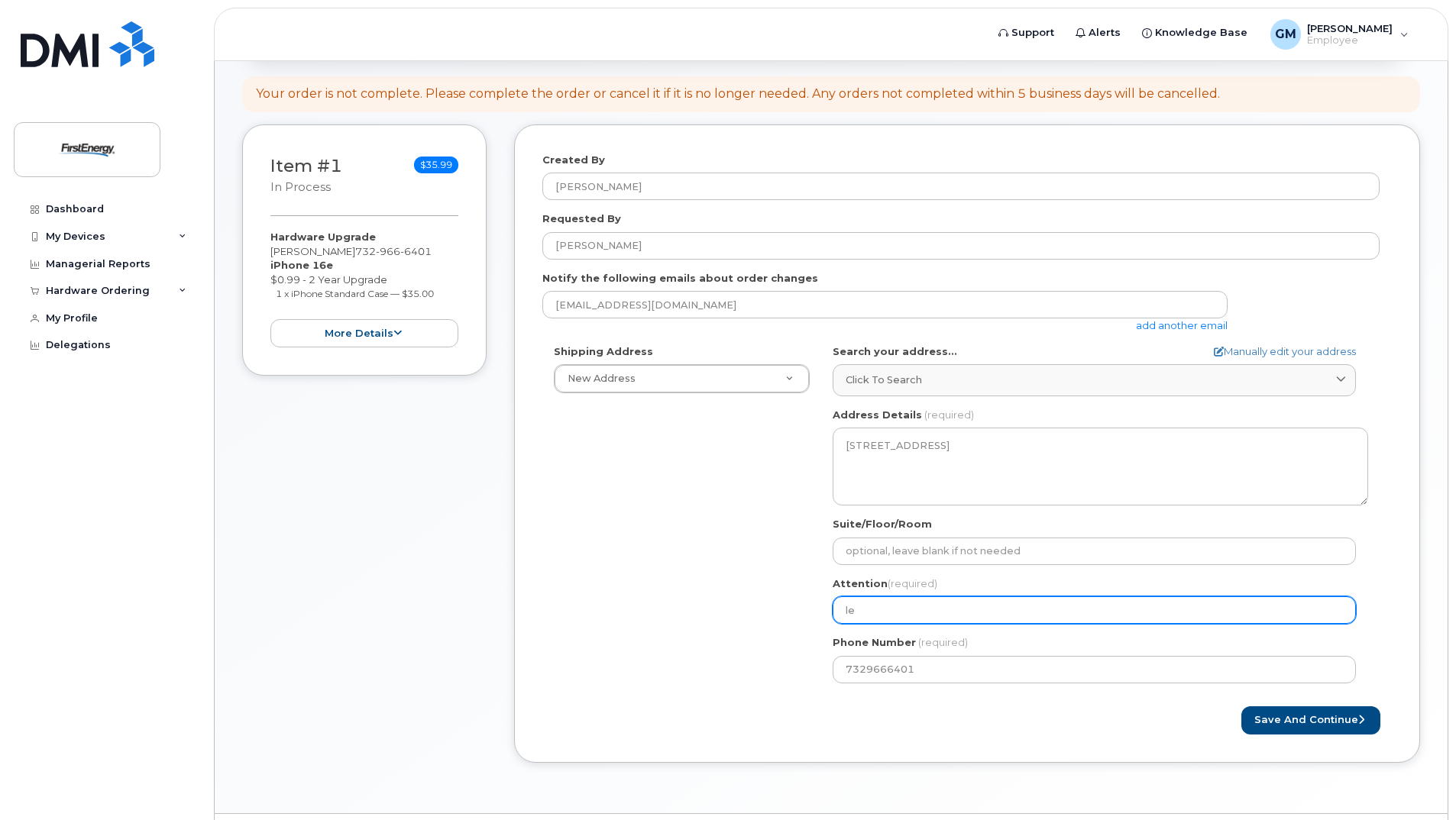
type input "lea"
select select
type input "leav"
select select
type input "leave"
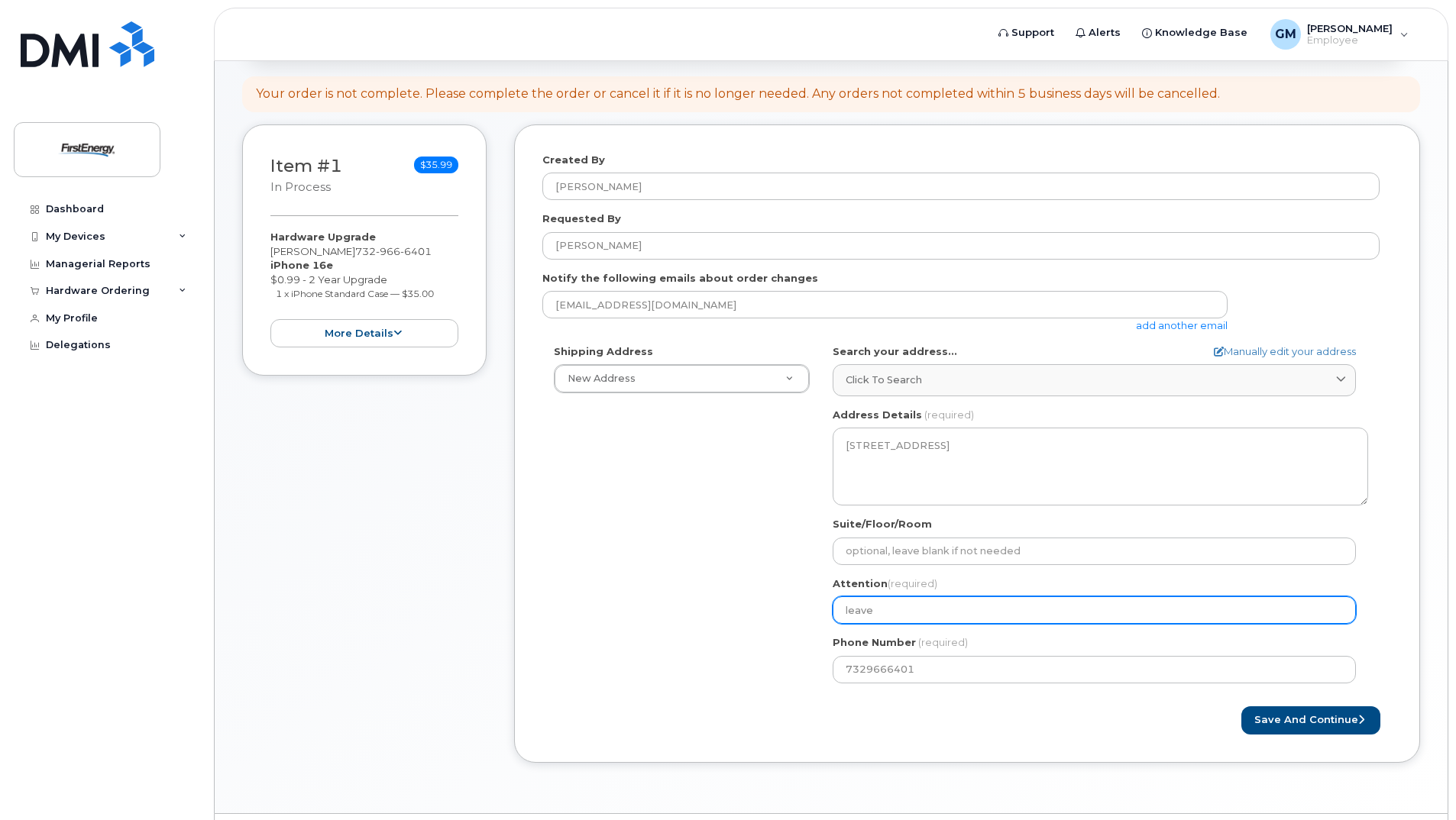
select select
type input "leave i"
select select
type input "leave it"
select select
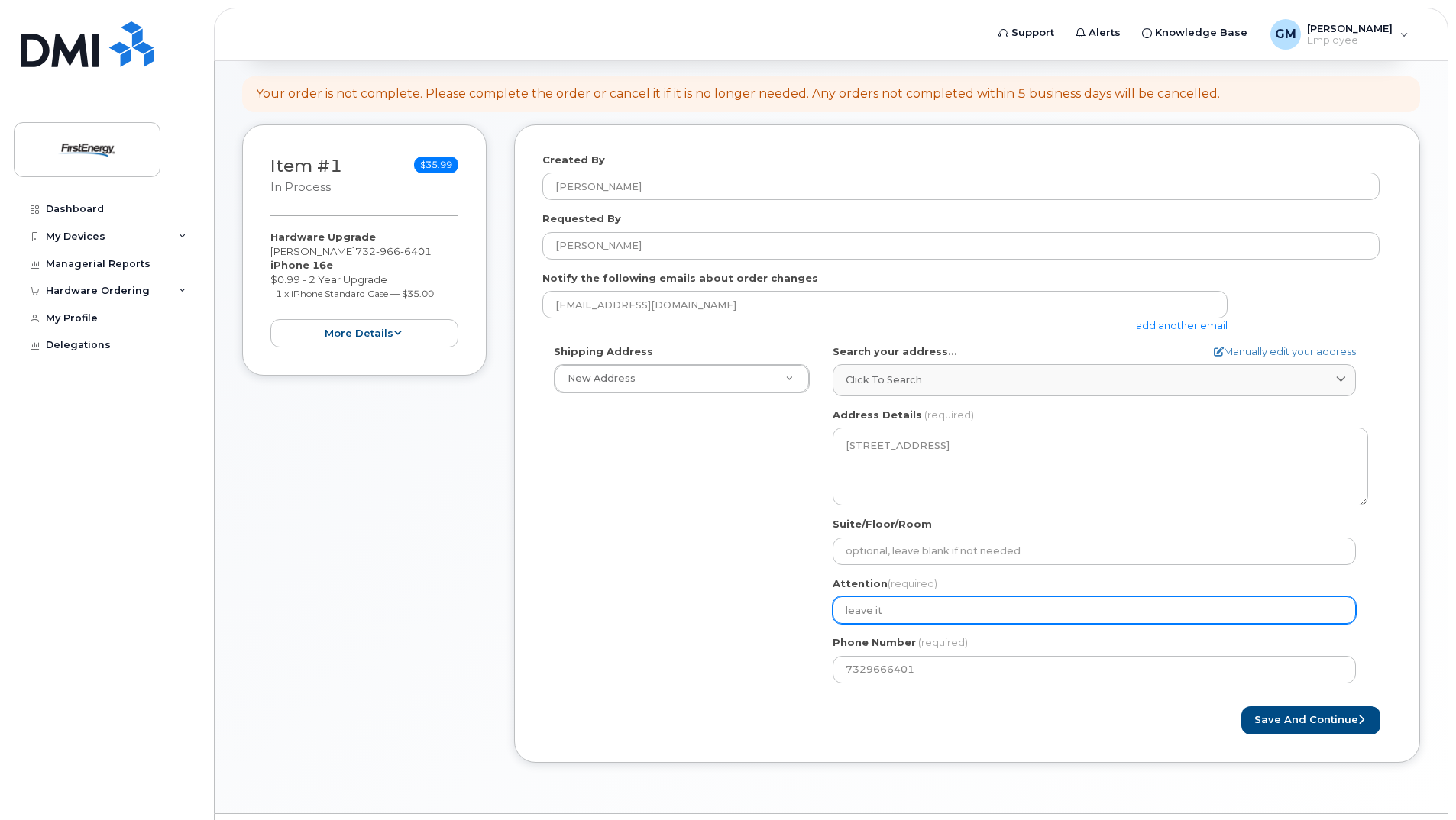
type input "leave it b"
select select
type input "leave it by"
select select
type input "leave it by t"
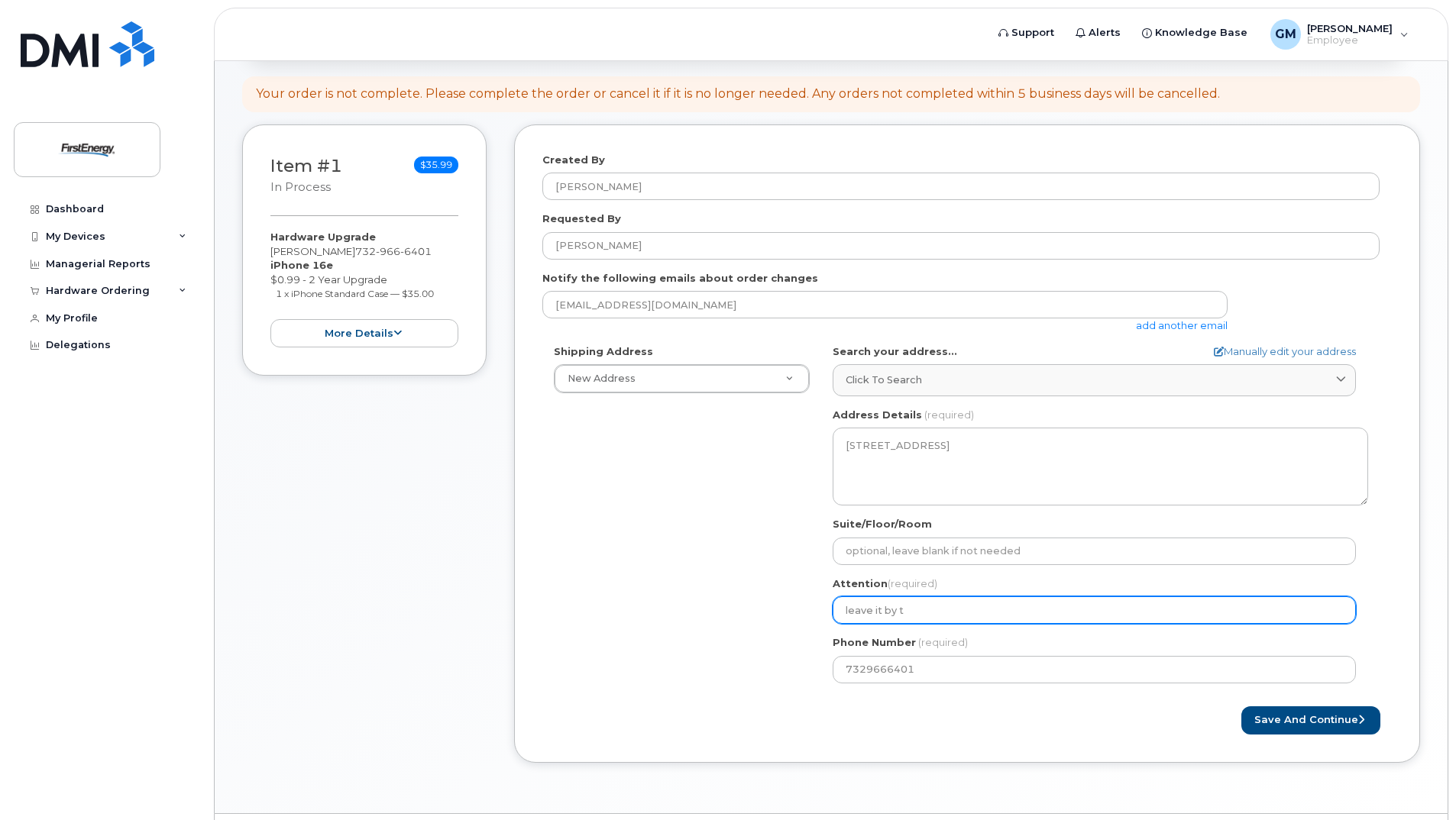
select select
type input "leave it by th"
select select
type input "leave it by the"
select select
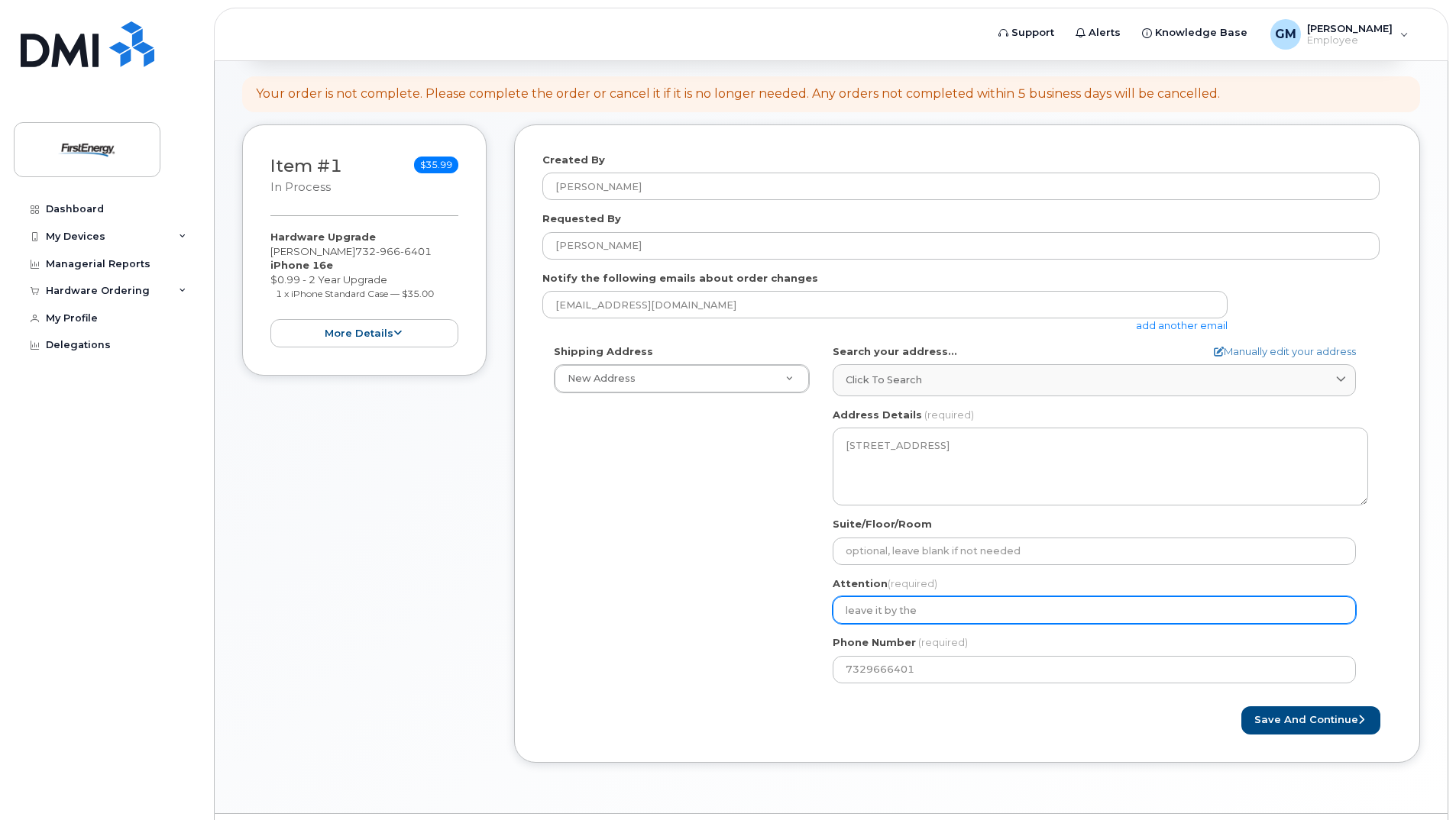
type input "leave it by the d"
select select
type input "leave it by the"
select select
type input "leave it by the f"
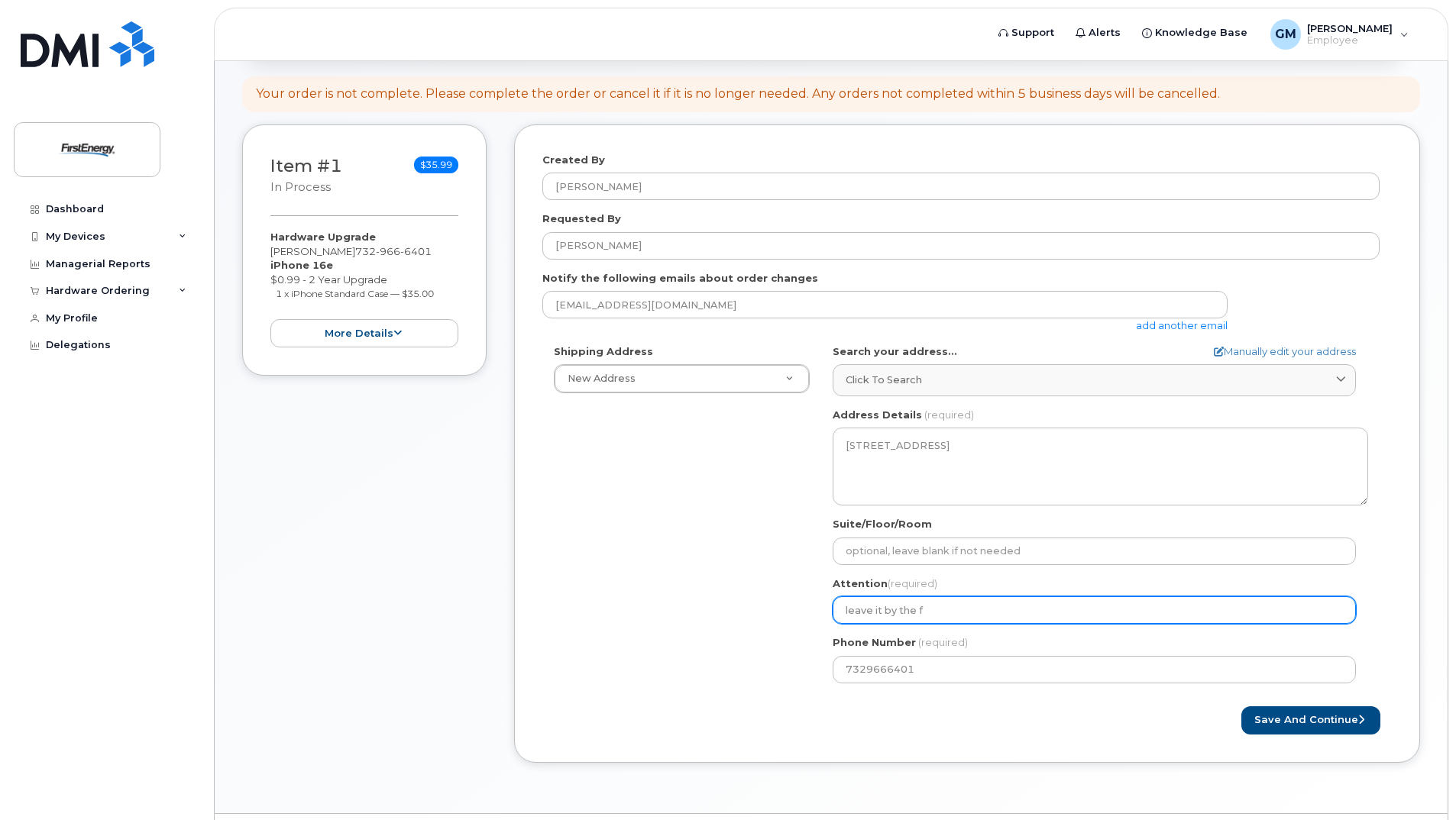
select select
type input "leave it by the fr"
select select
type input "leave it by the fro"
select select
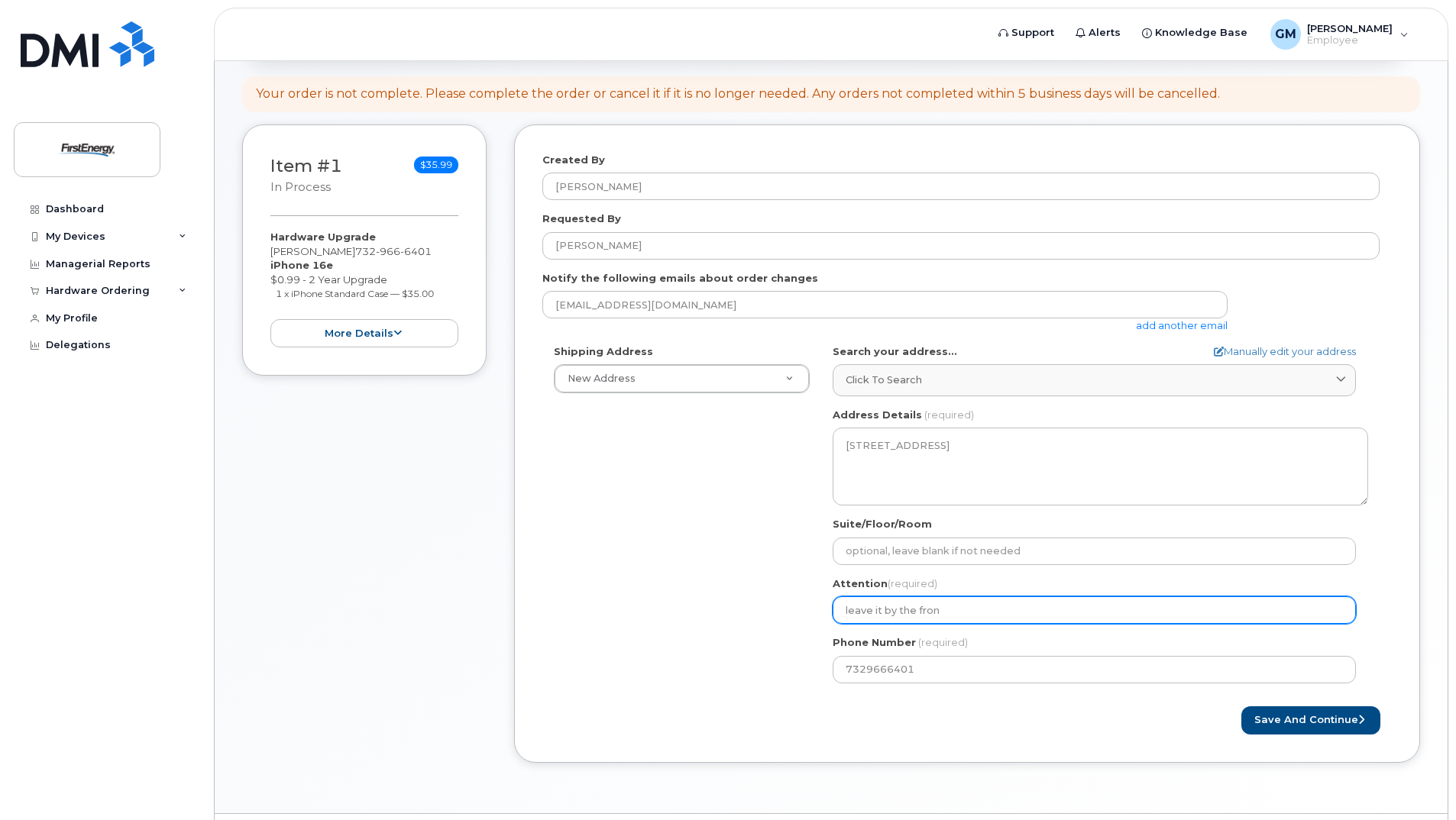
type input "leave it by the fron"
select select
type input "leave it by the fron t"
select select
type input "leave it by the fron"
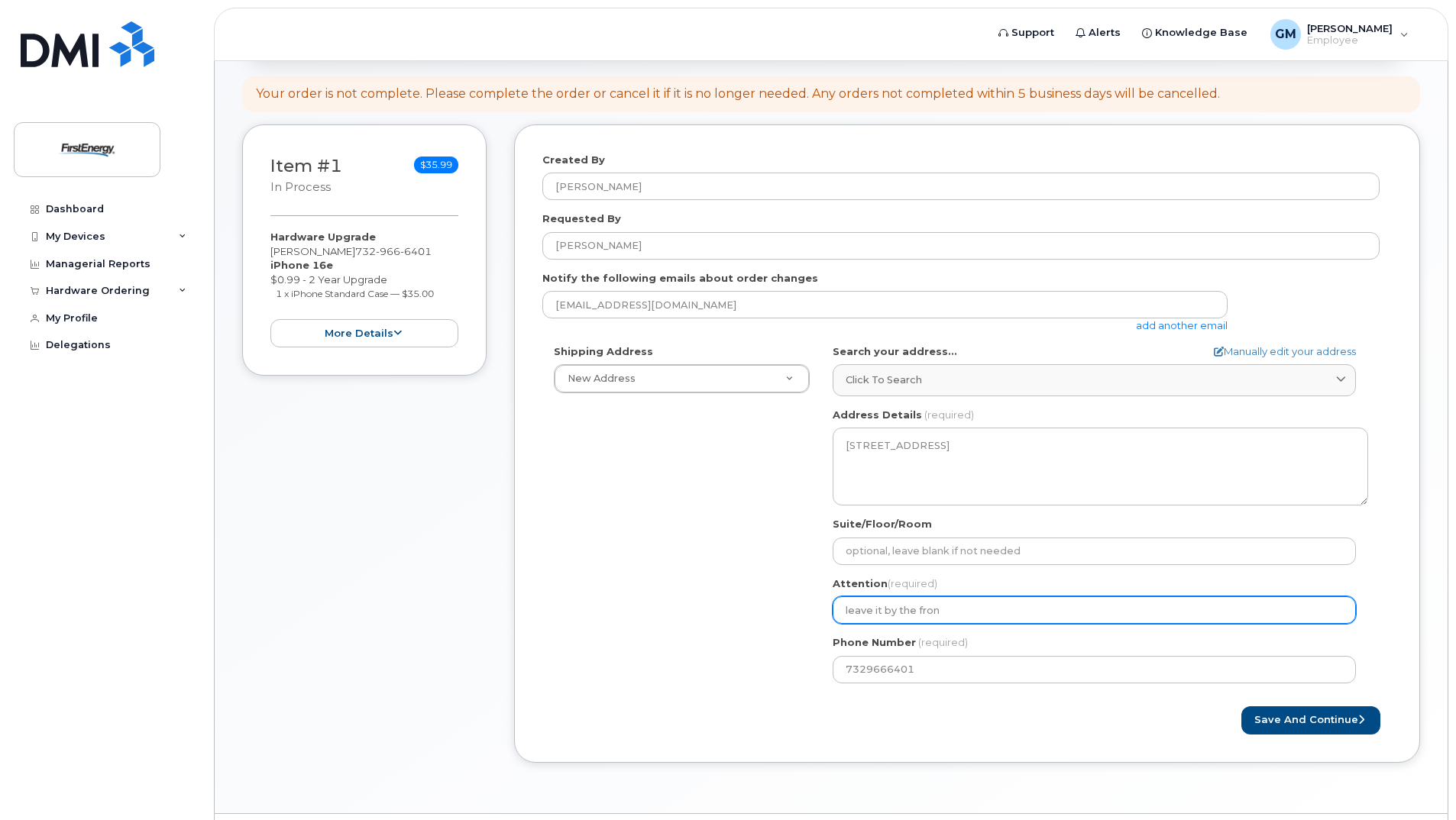
select select
type input "leave it by the front"
select select
type input "leave it by the front d"
select select
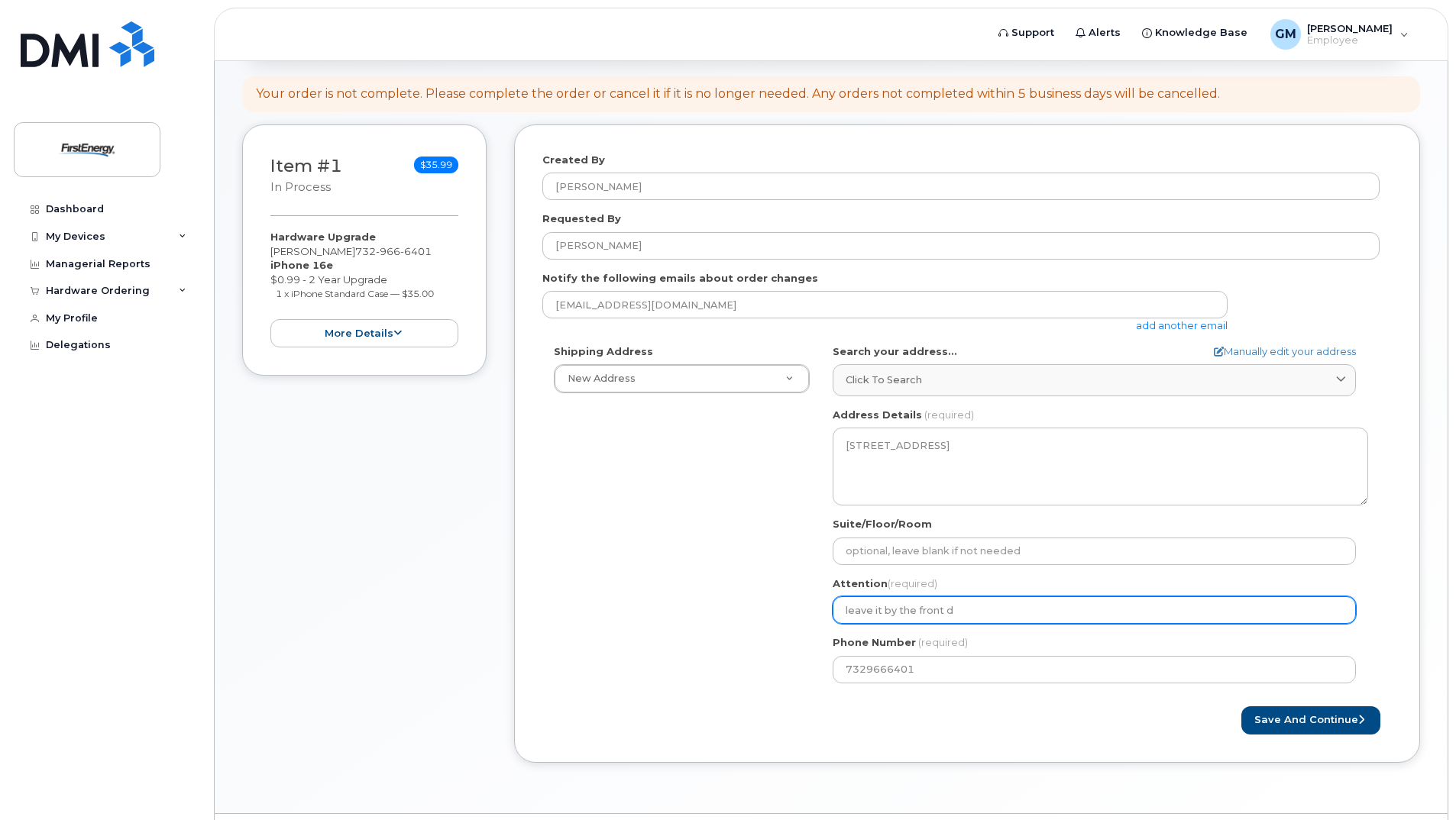
type input "leave it by the front do"
select select
type input "leave it by the front doo"
select select
type input "leave it by the front door"
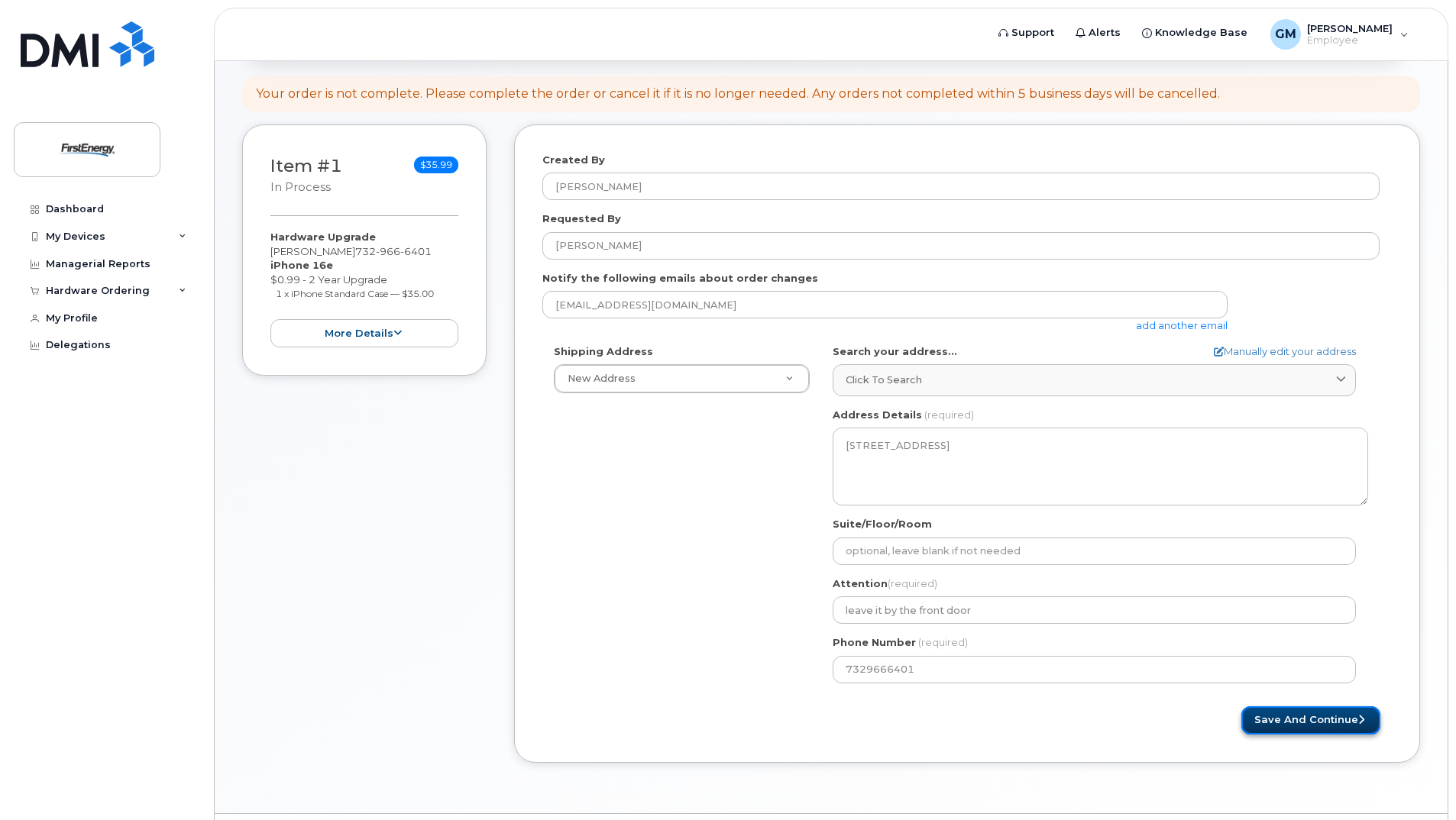
click at [1314, 723] on button "Save and Continue" at bounding box center [1311, 720] width 139 height 28
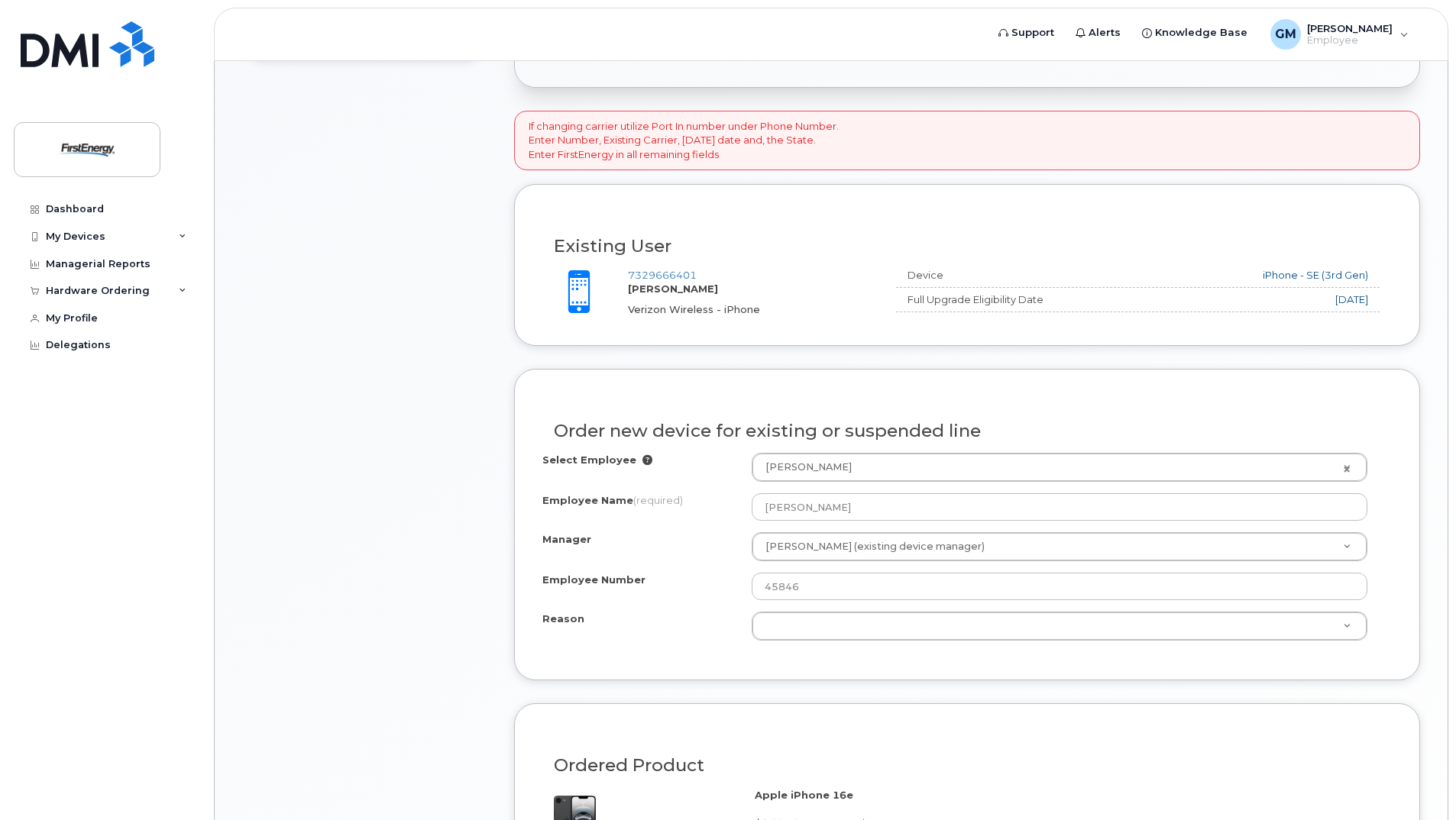
scroll to position [381, 0]
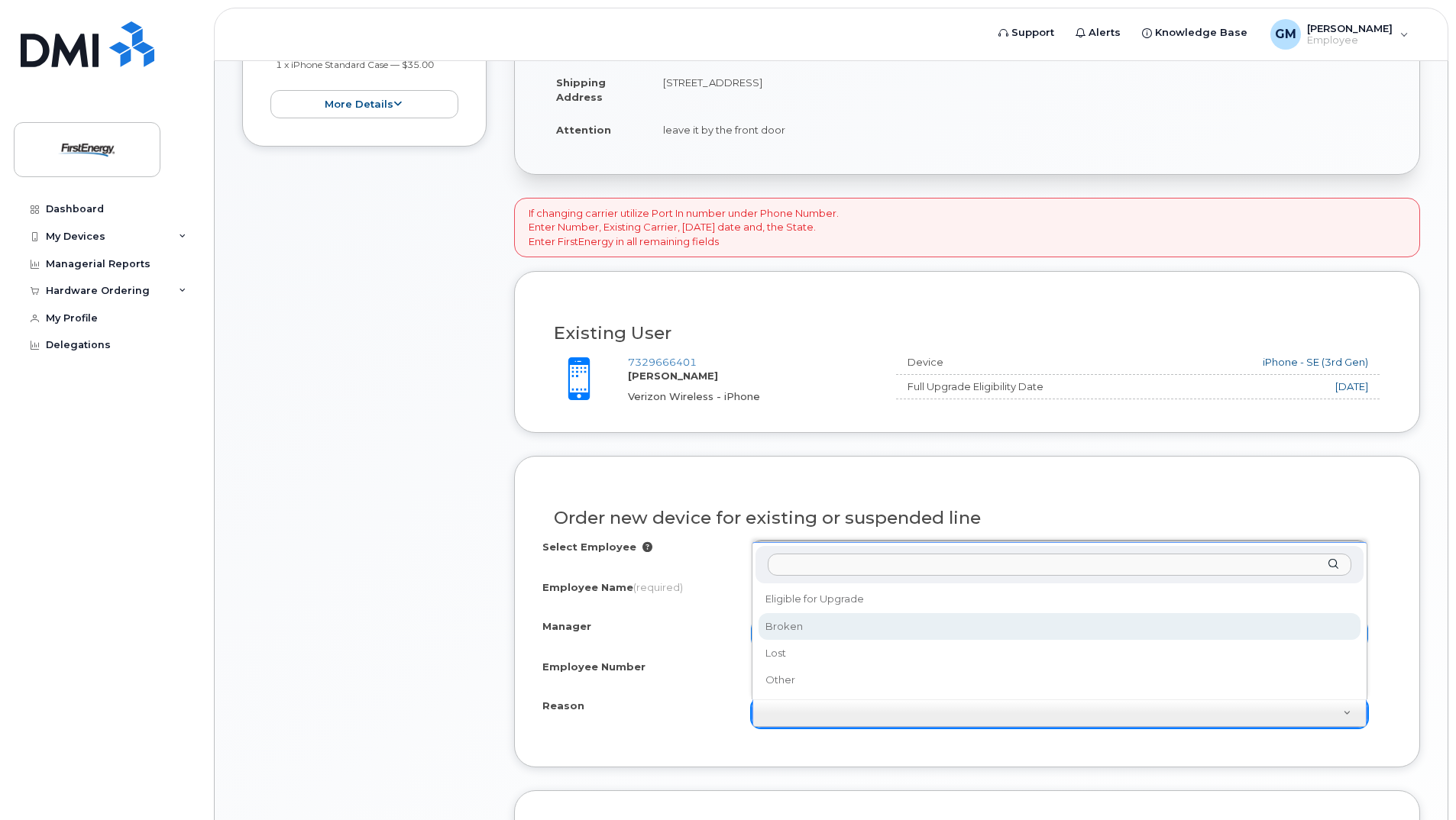
select select "broken"
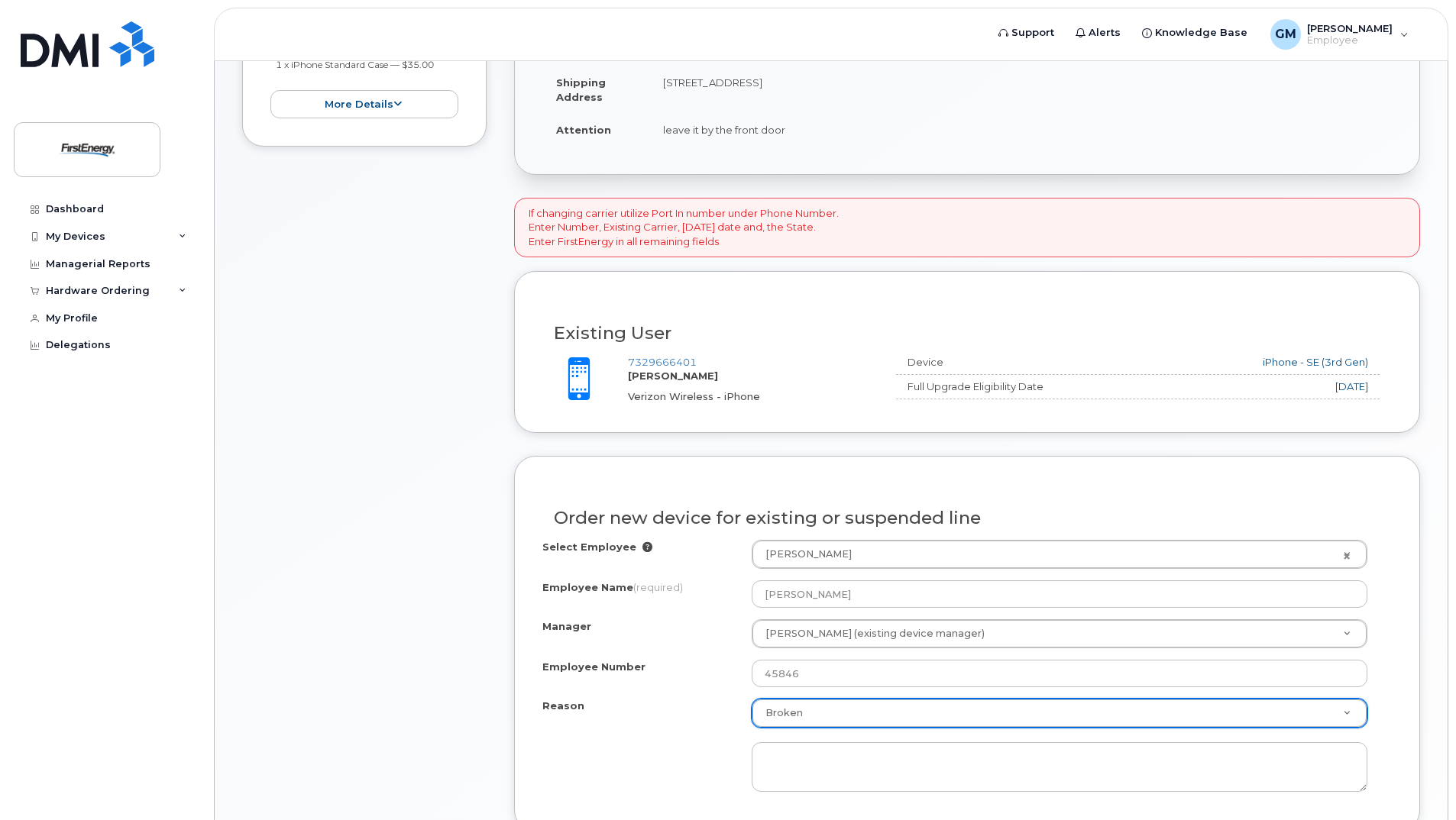
click at [310, 611] on div "Item #1 in process $35.99 Hardware Upgrade [PERSON_NAME] [PHONE_NUMBER] iPhone …" at bounding box center [364, 567] width 244 height 1344
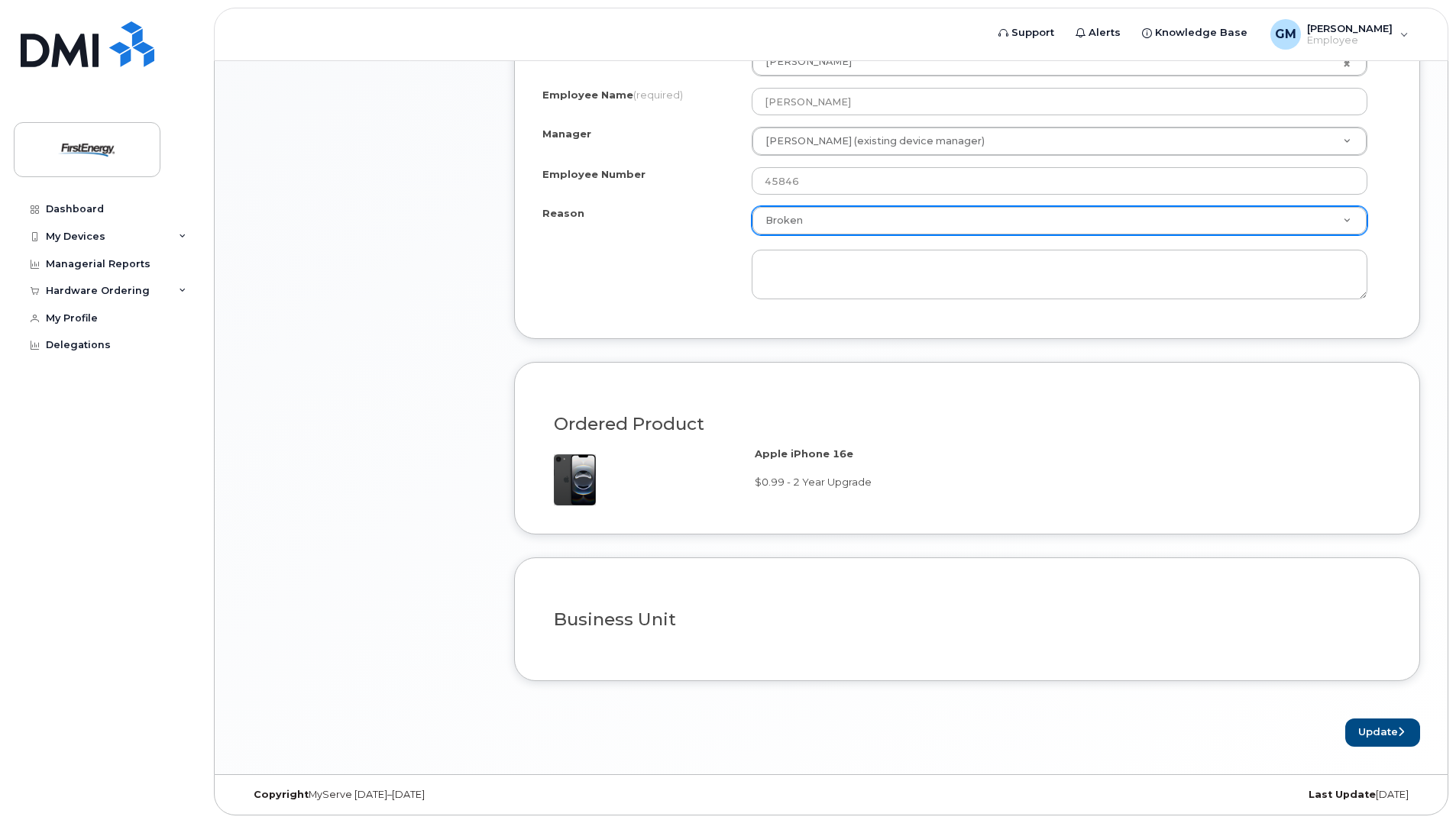
scroll to position [877, 0]
click at [1379, 729] on button "Update" at bounding box center [1382, 729] width 75 height 28
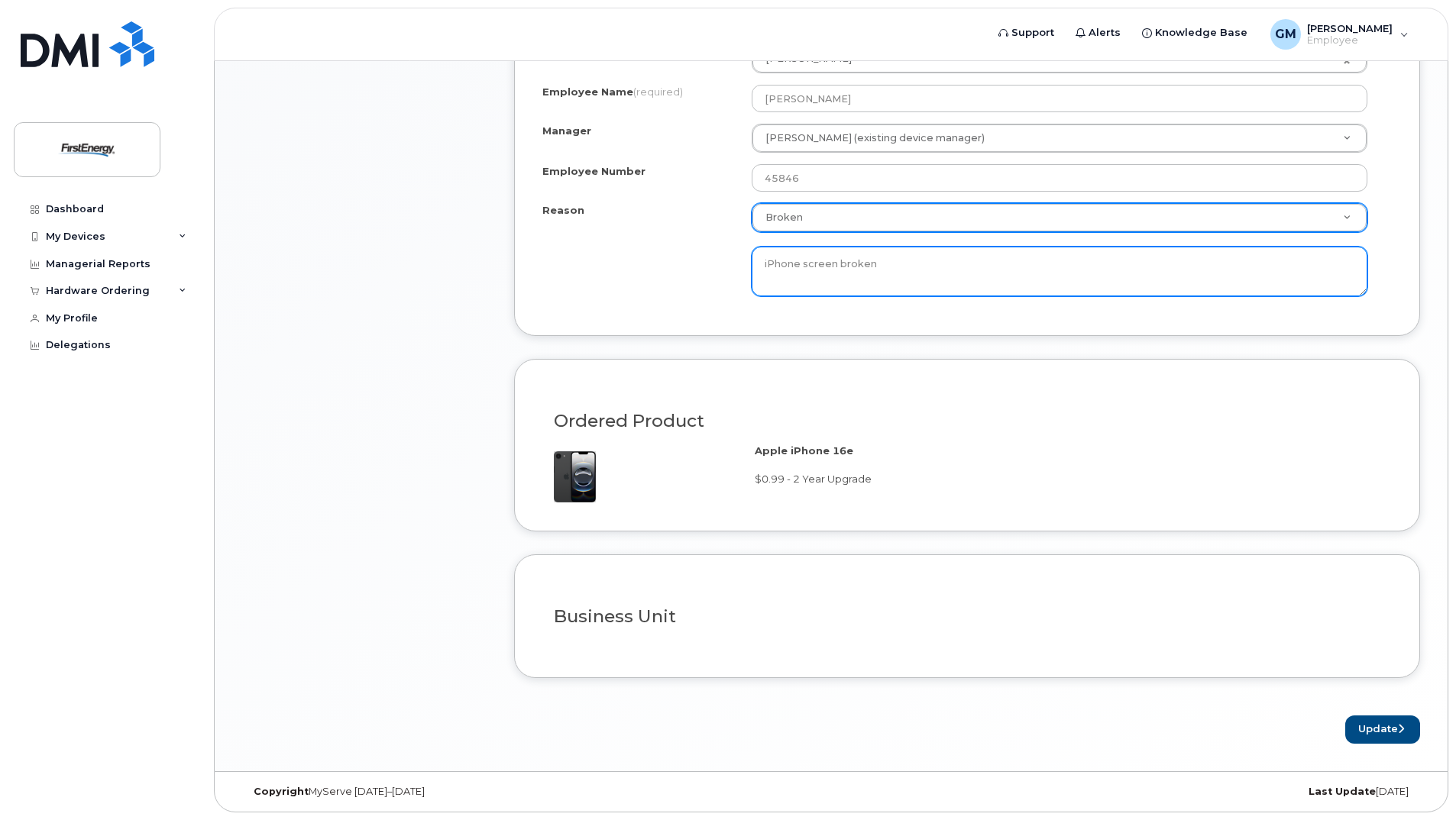
type textarea "iPhone screen broken"
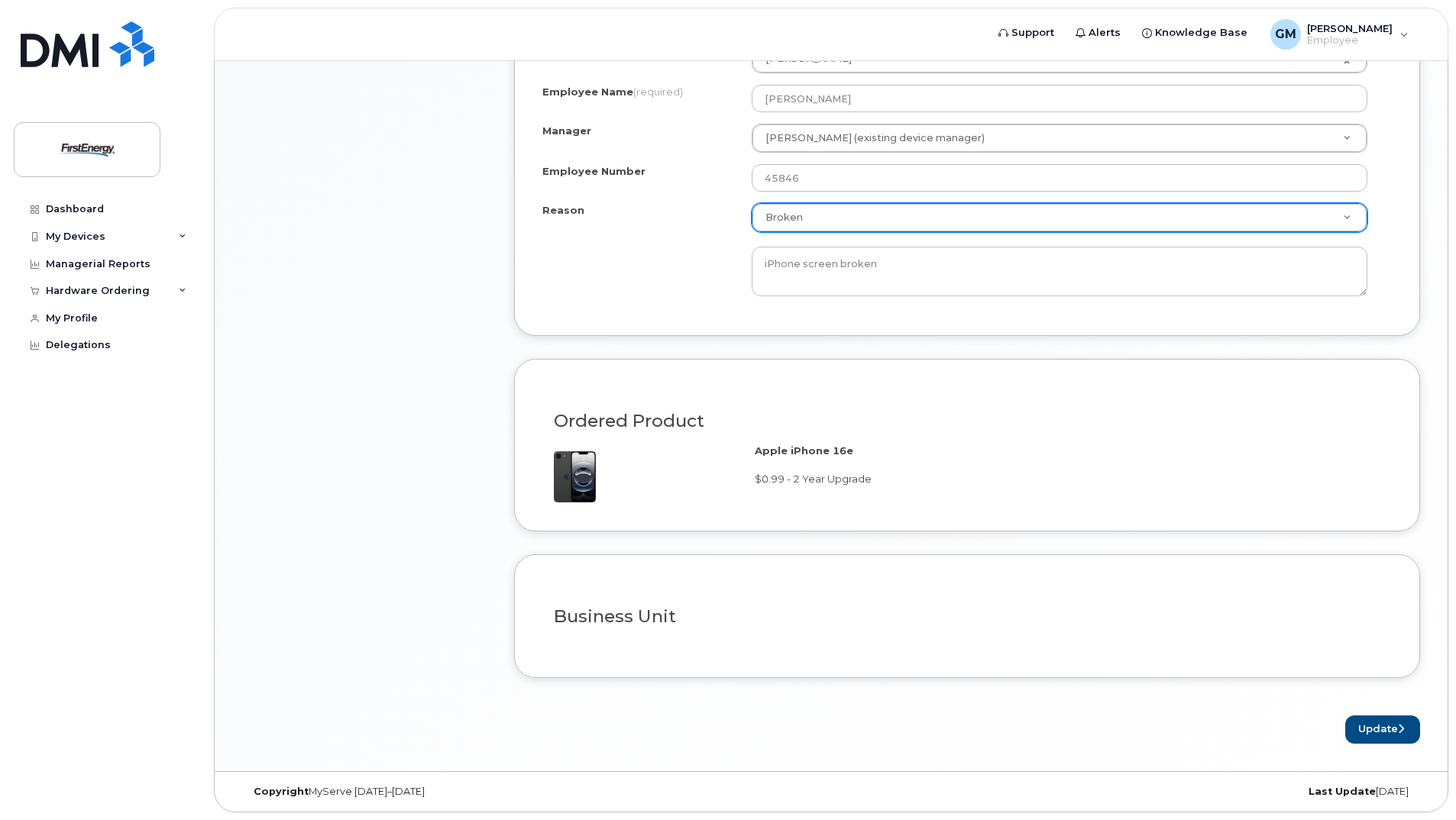
click at [326, 328] on div "Item #1 in process $35.99 Hardware Upgrade Mulualem Ghebreselassie 732 966 6401…" at bounding box center [364, 71] width 244 height 1344
click at [1378, 730] on button "Update" at bounding box center [1382, 729] width 75 height 28
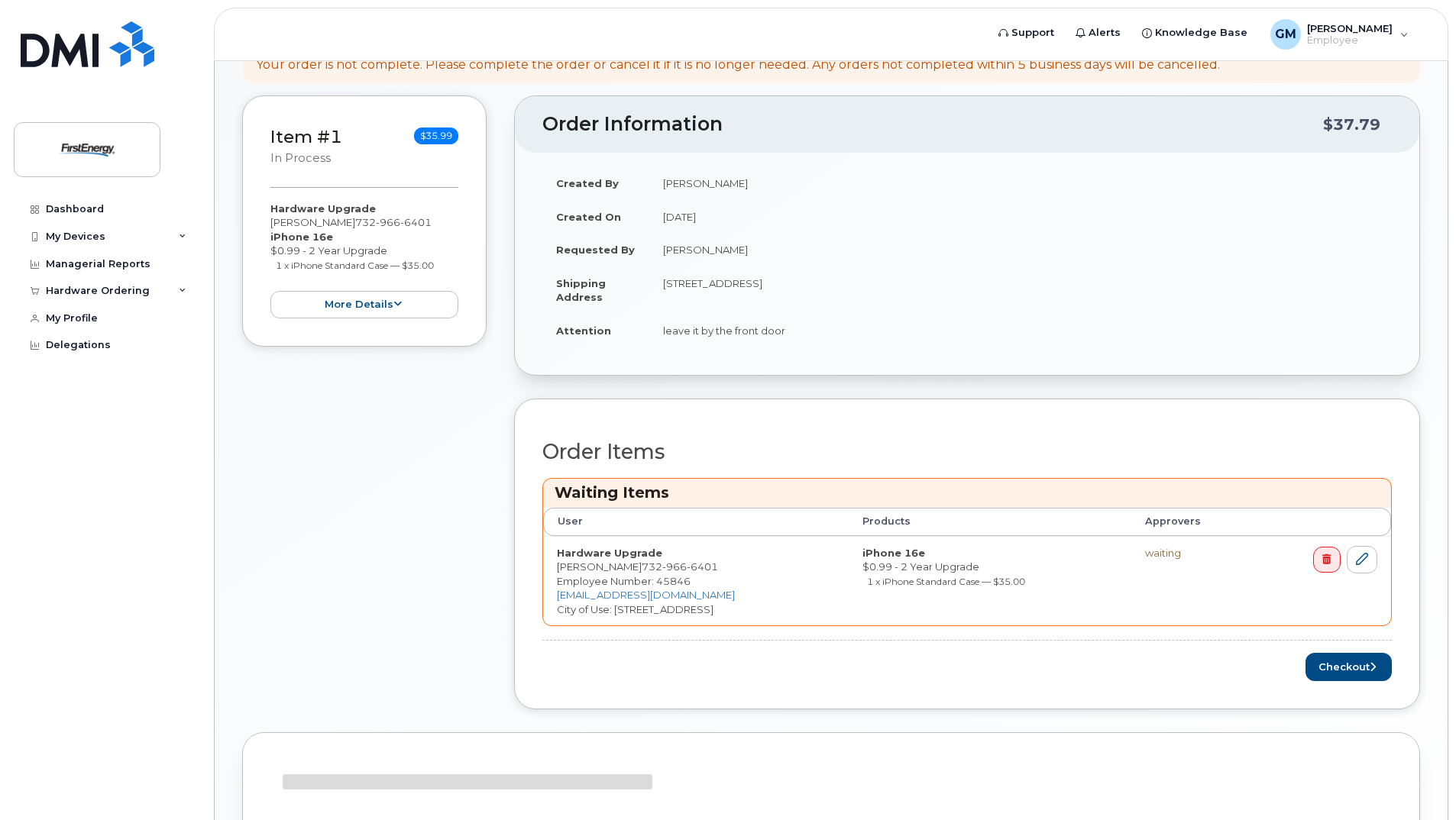
scroll to position [235, 0]
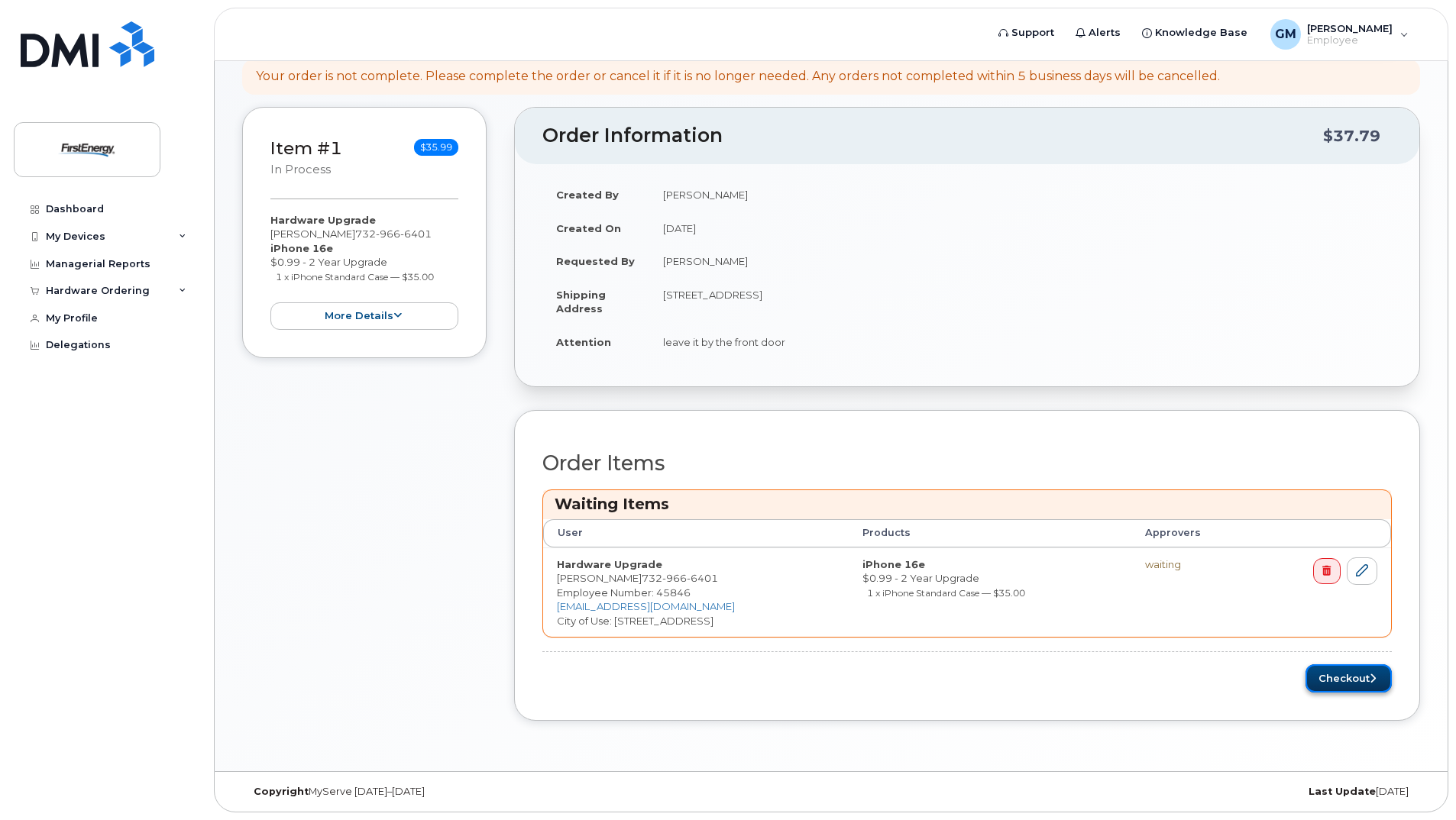
click at [1353, 683] on button "Checkout" at bounding box center [1348, 678] width 86 height 28
